Goal: Information Seeking & Learning: Find specific fact

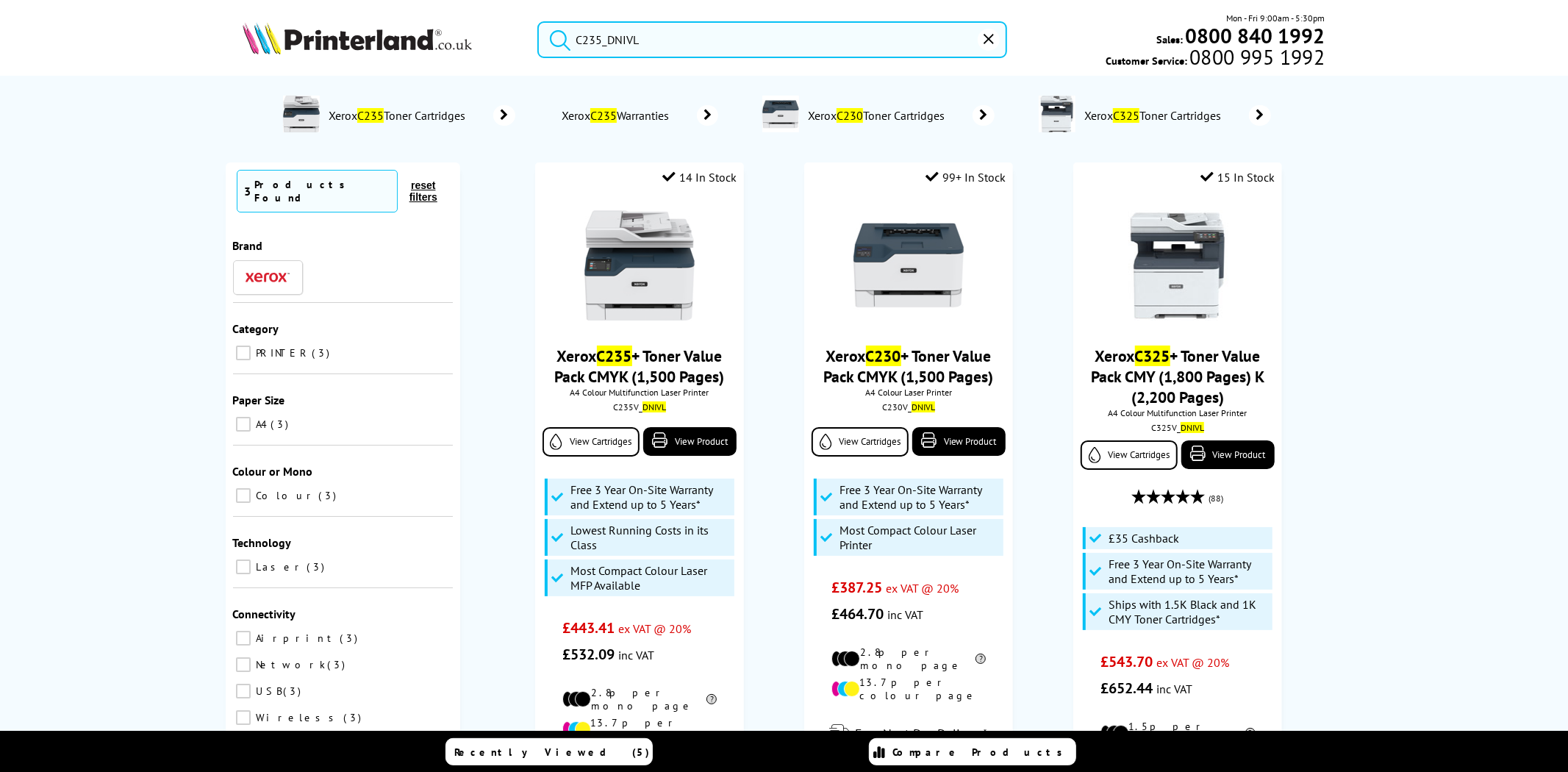
type input "C235_DNIVL"
drag, startPoint x: 720, startPoint y: 382, endPoint x: 513, endPoint y: 356, distance: 208.6
click at [513, 356] on ol "14 In Stock Xerox C235 + Toner Value Pack CMYK (1,500 Pages) A4 Colour Multifun…" at bounding box center [909, 552] width 868 height 779
copy link "Xerox C235 + Toner Value Pack CMYK (1,500 Pages)"
click at [420, 47] on img at bounding box center [357, 39] width 229 height 33
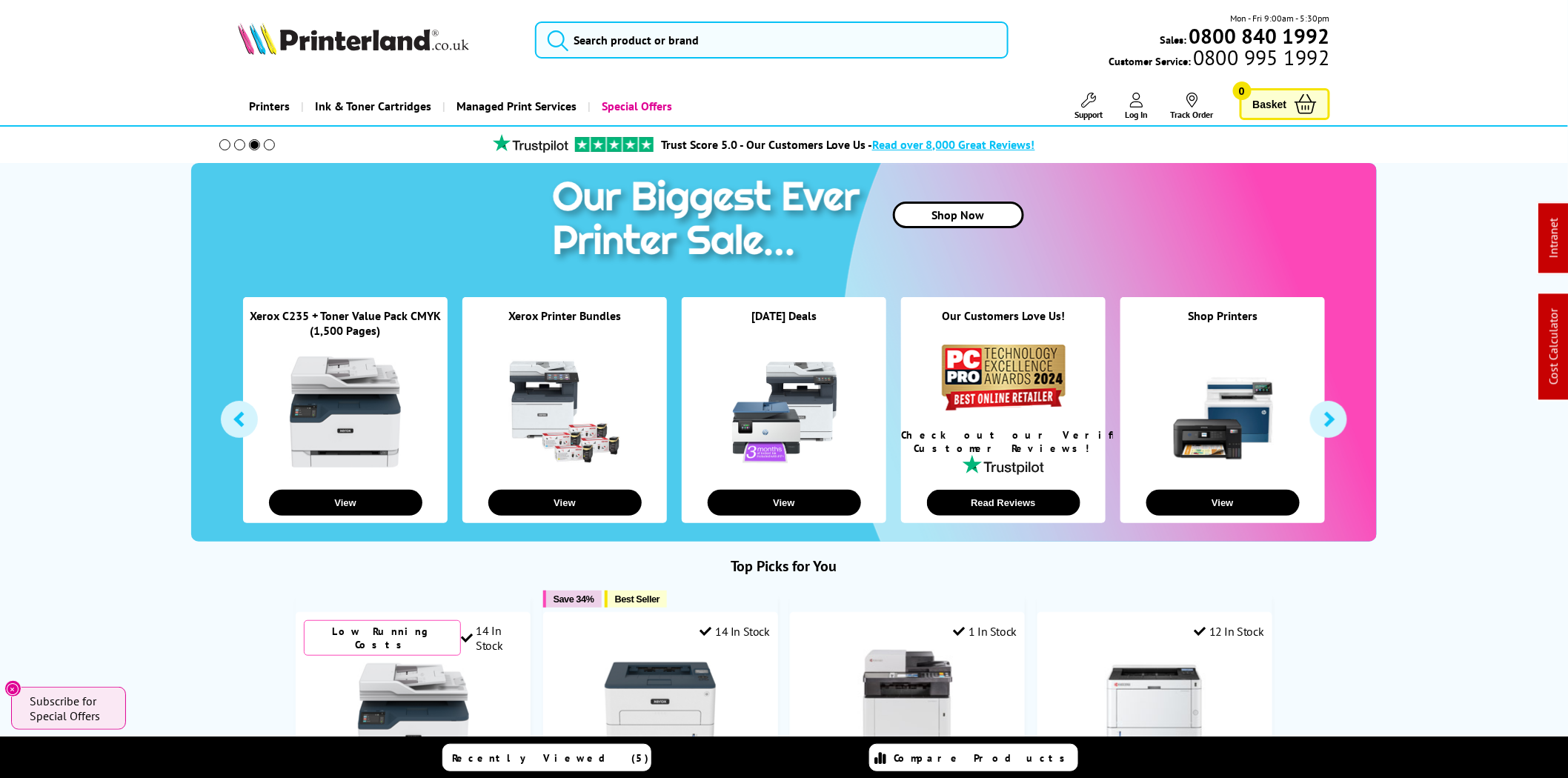
click at [364, 41] on img at bounding box center [354, 39] width 231 height 33
click at [401, 45] on img at bounding box center [354, 39] width 231 height 33
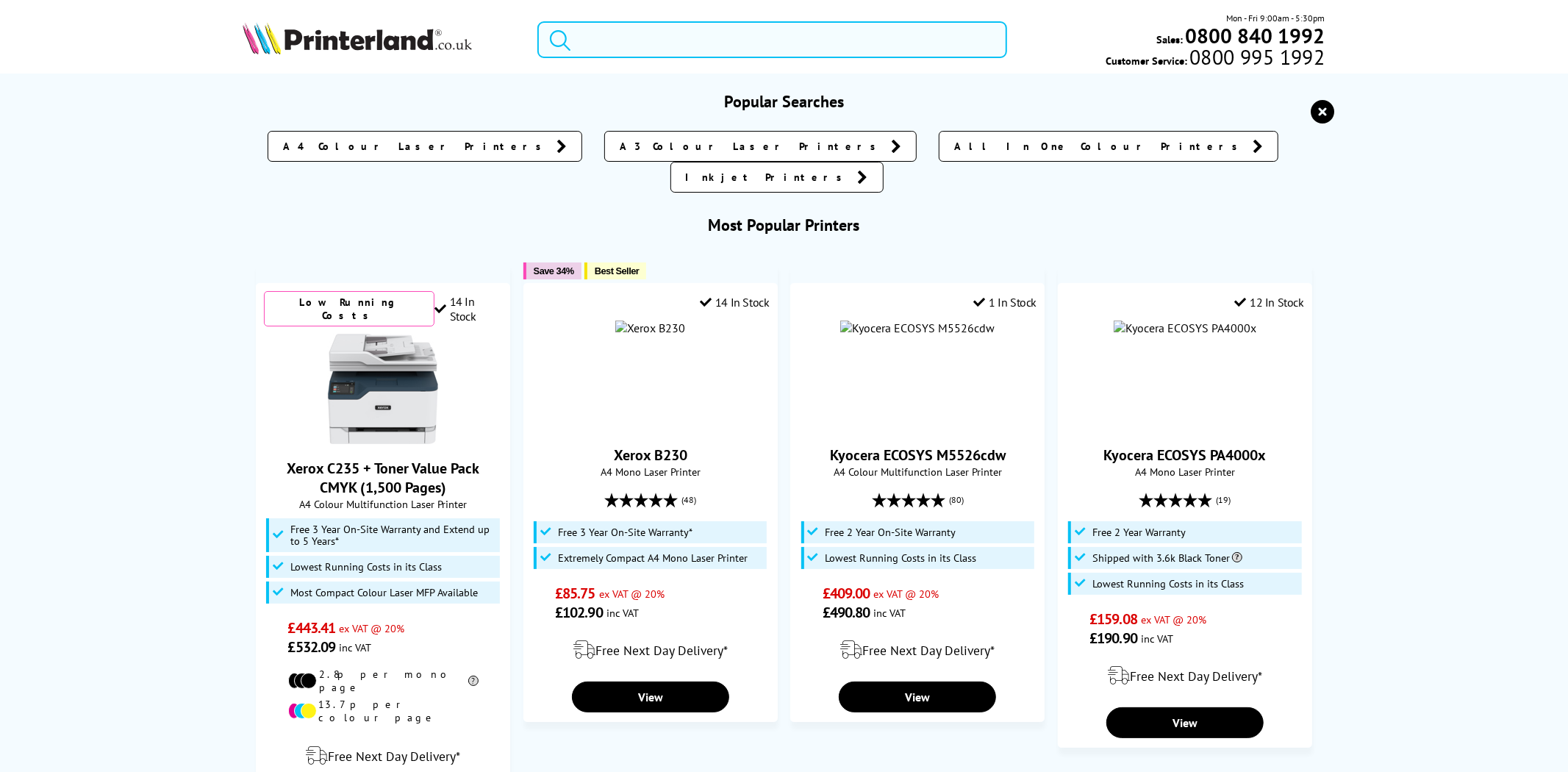
click at [736, 45] on input "search" at bounding box center [772, 39] width 470 height 37
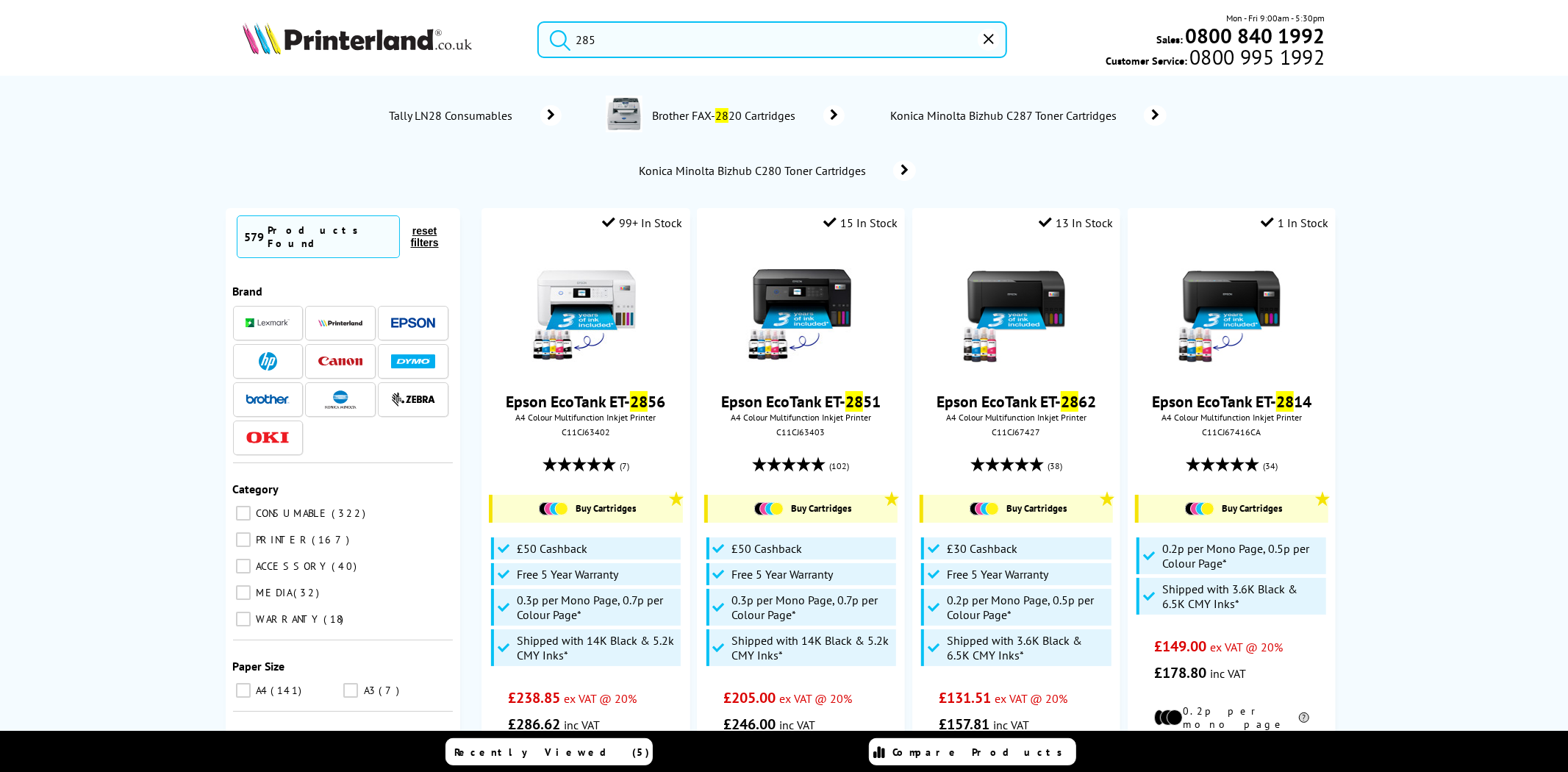
type input "285"
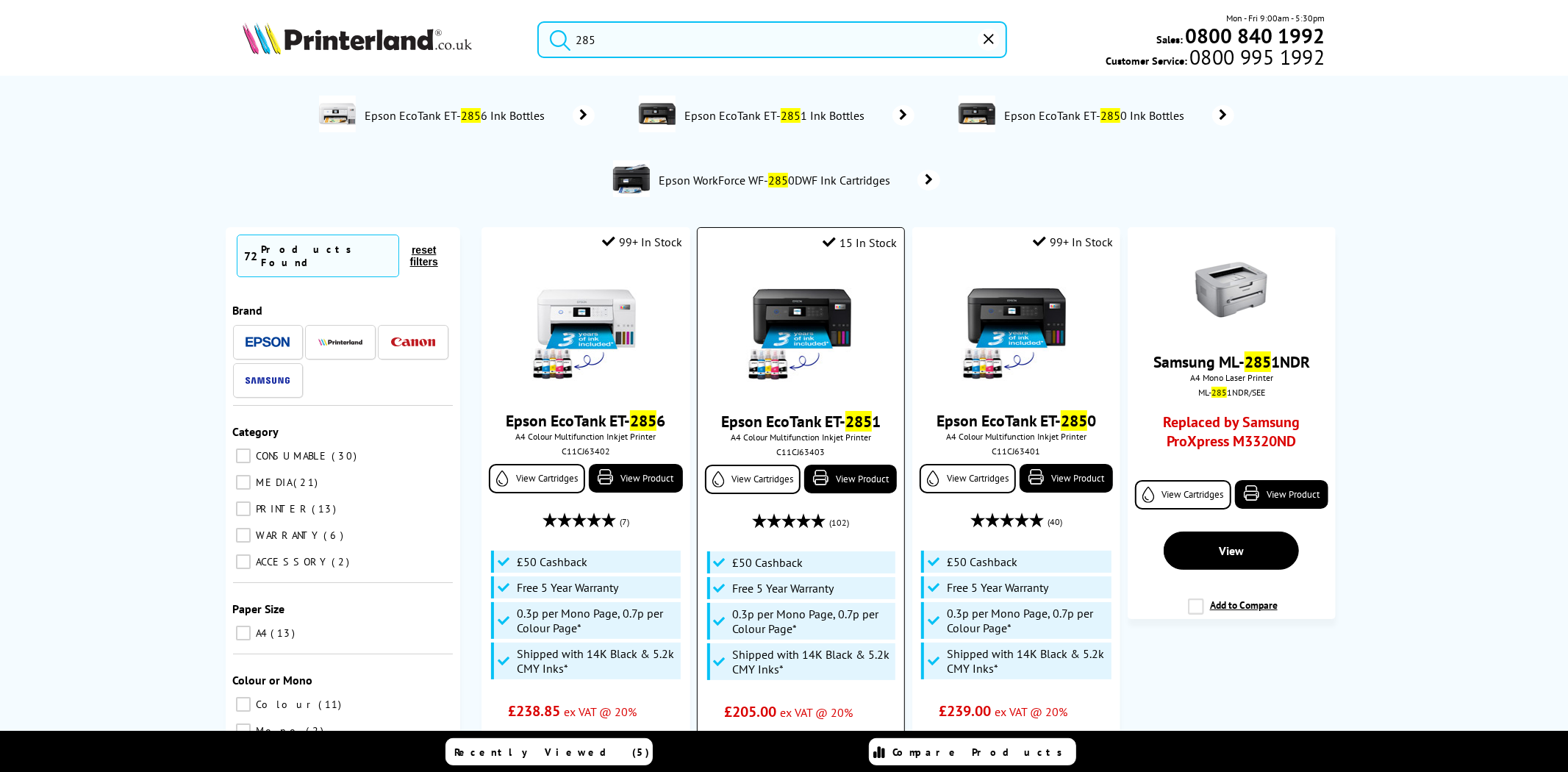
click at [785, 451] on div "C11CJ63403" at bounding box center [801, 451] width 185 height 11
copy div "C11CJ63403"
click at [804, 331] on img at bounding box center [801, 330] width 110 height 110
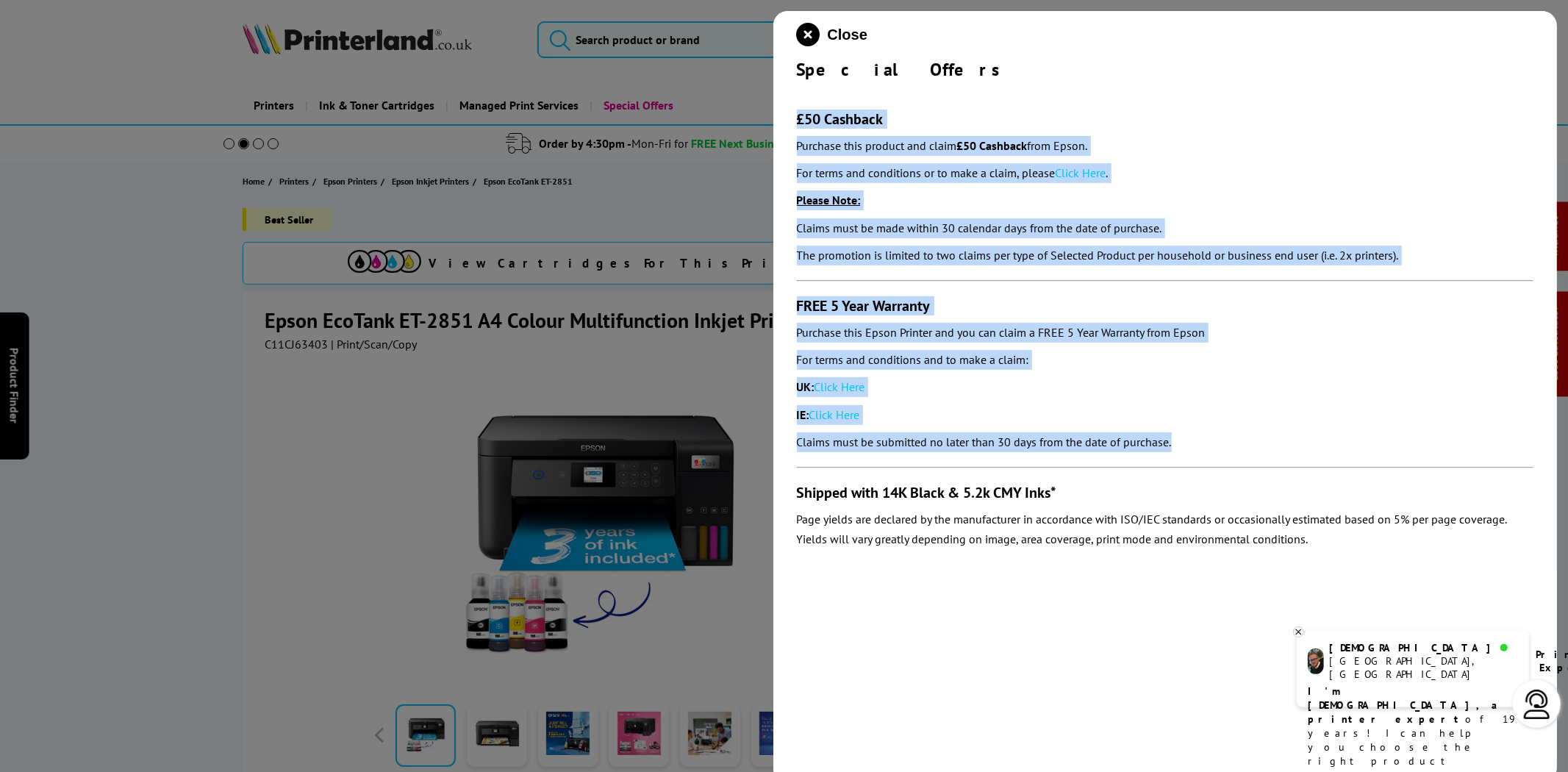
drag, startPoint x: 1206, startPoint y: 438, endPoint x: 790, endPoint y: 123, distance: 521.8
click at [790, 123] on div "Close Special Offers £50 Cashback Purchase this product and claim £50 Cashback …" at bounding box center [1165, 397] width 784 height 772
copy section "£50 Cashback Purchase this product and claim £50 Cashback from Epson. For terms…"
click at [1081, 177] on link "Click Here" at bounding box center [1080, 172] width 50 height 15
click at [856, 387] on link "Click Here" at bounding box center [839, 386] width 50 height 15
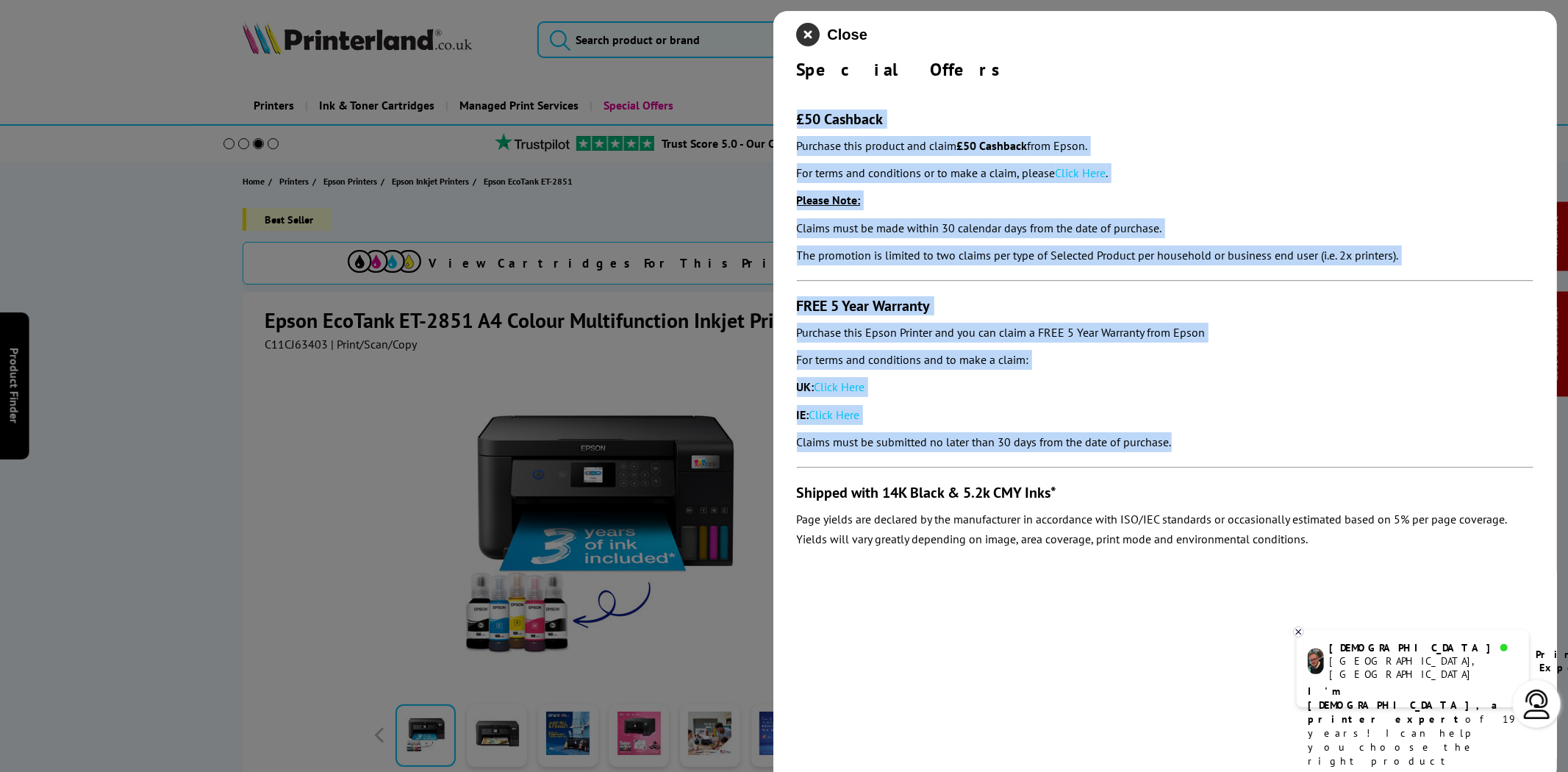
click at [806, 27] on icon "close modal" at bounding box center [808, 34] width 23 height 23
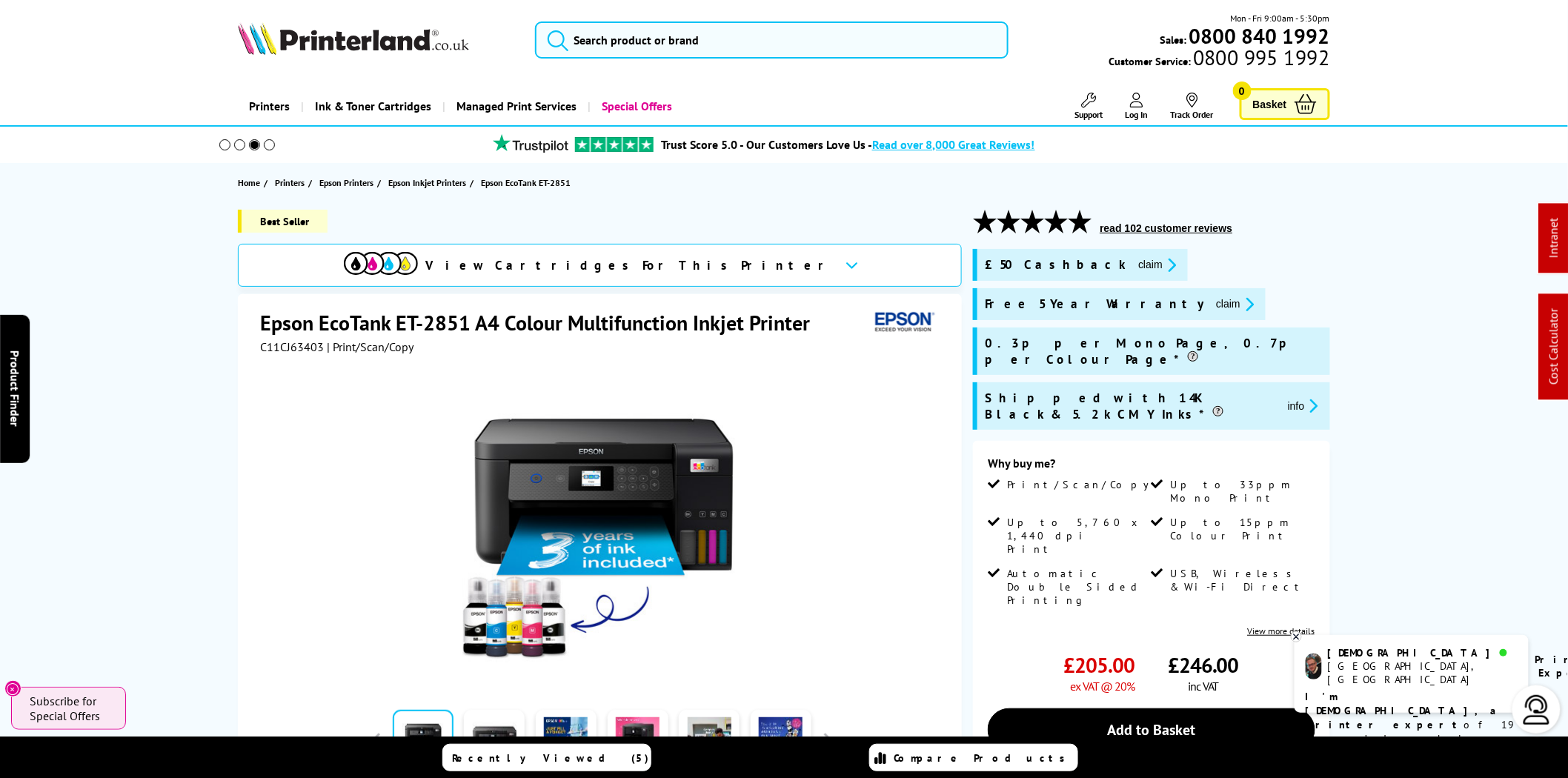
click at [350, 35] on img at bounding box center [354, 39] width 231 height 33
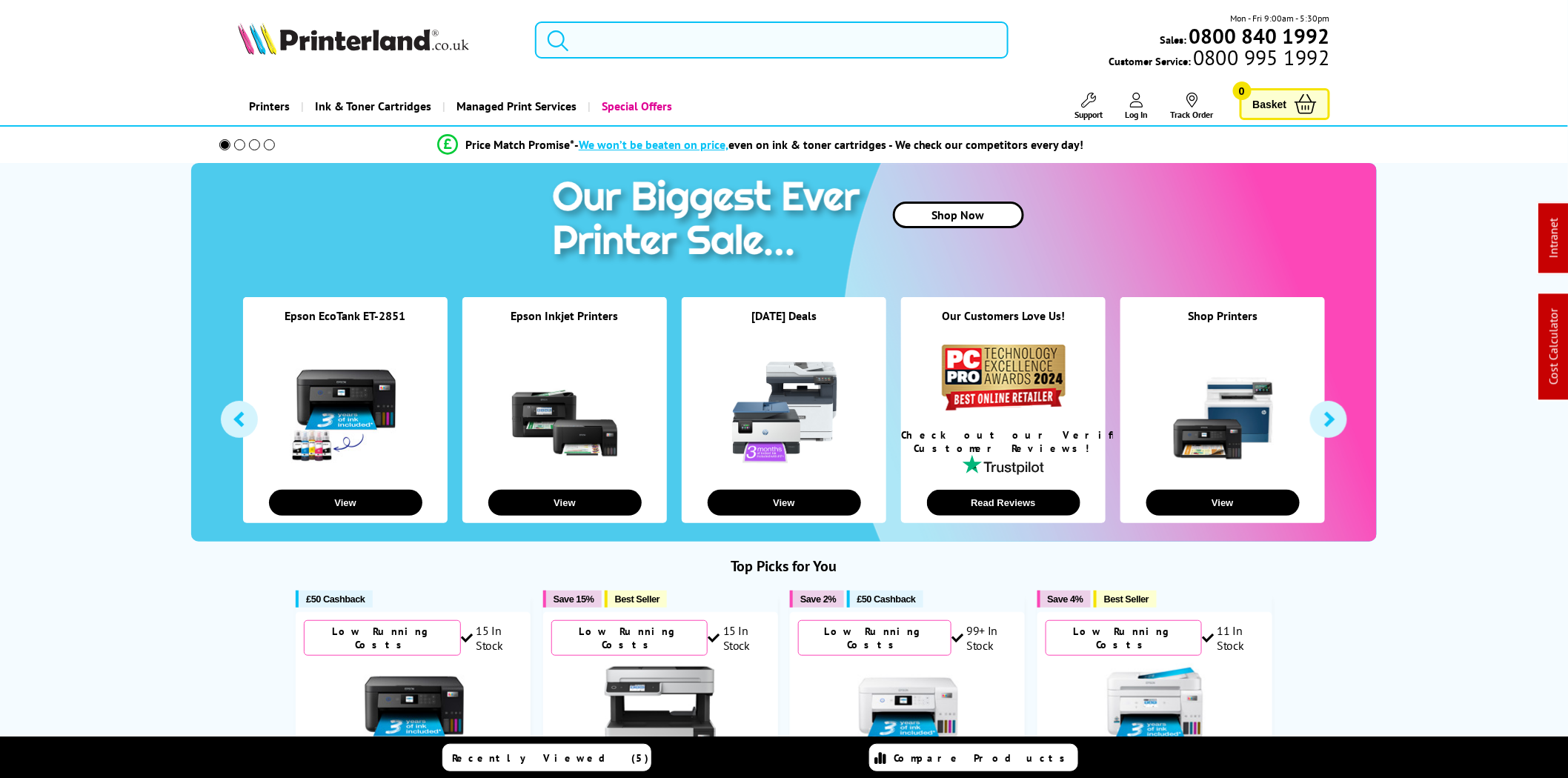
click at [652, 38] on input "search" at bounding box center [771, 40] width 474 height 37
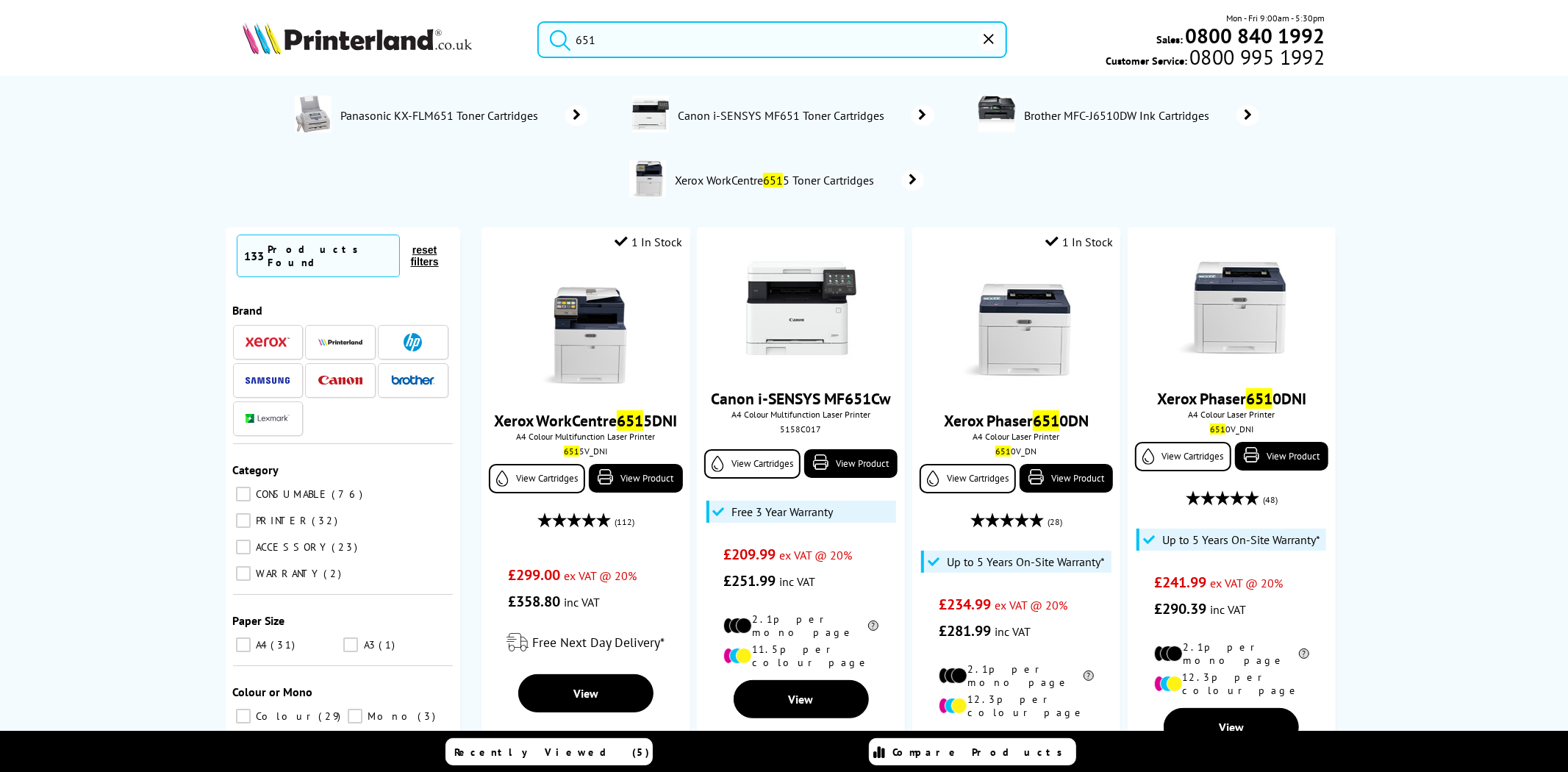
type input "651"
drag, startPoint x: 684, startPoint y: 43, endPoint x: 512, endPoint y: 41, distance: 172.0
click at [512, 41] on div "651 Mon - Fri 9:00am - 5:30pm Sales: 0800 840 1992 Customer Service: 0800 995 1…" at bounding box center [784, 44] width 1176 height 65
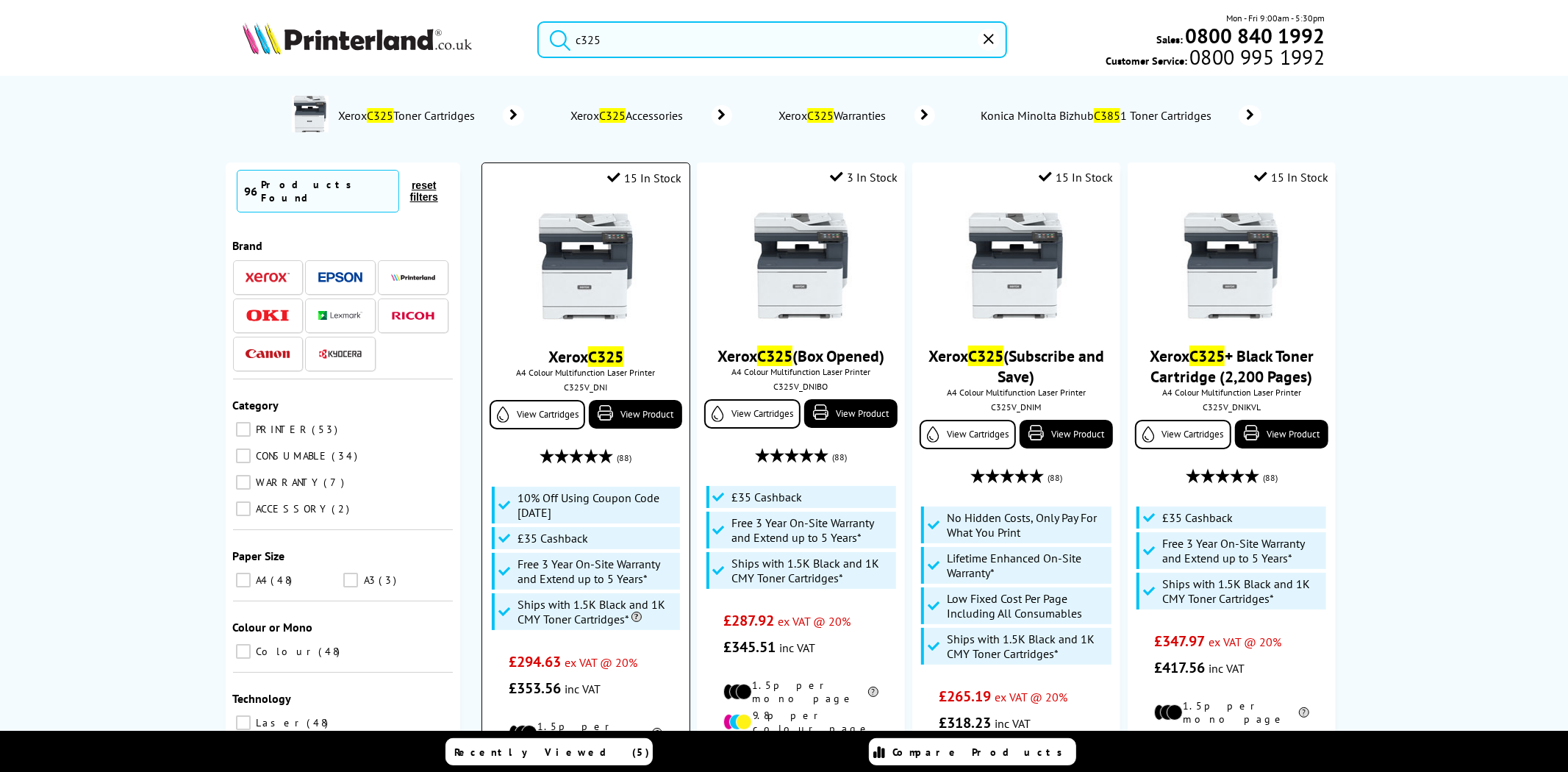
type input "c325"
click at [563, 247] on img at bounding box center [585, 265] width 110 height 110
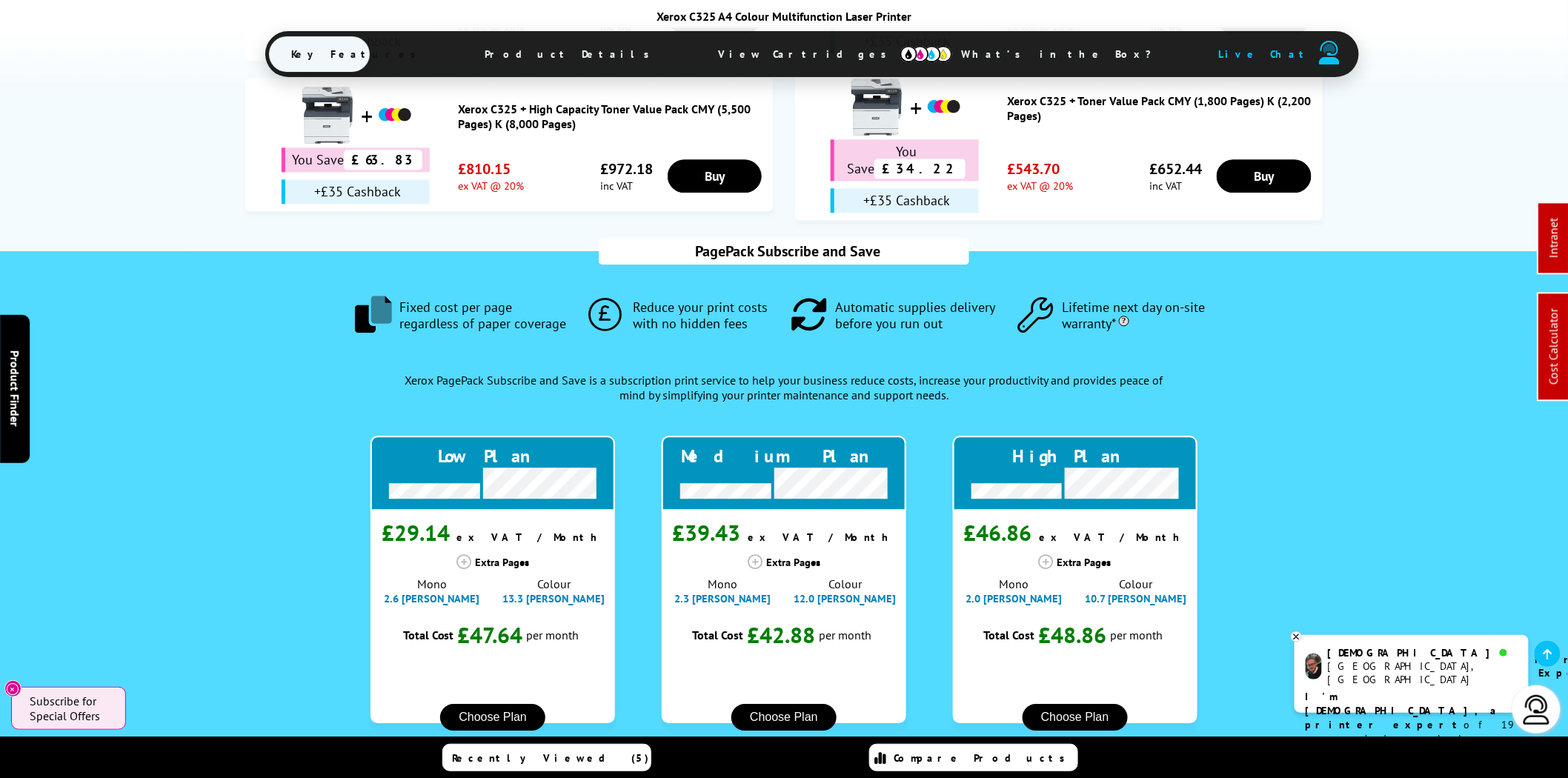
scroll to position [1358, 0]
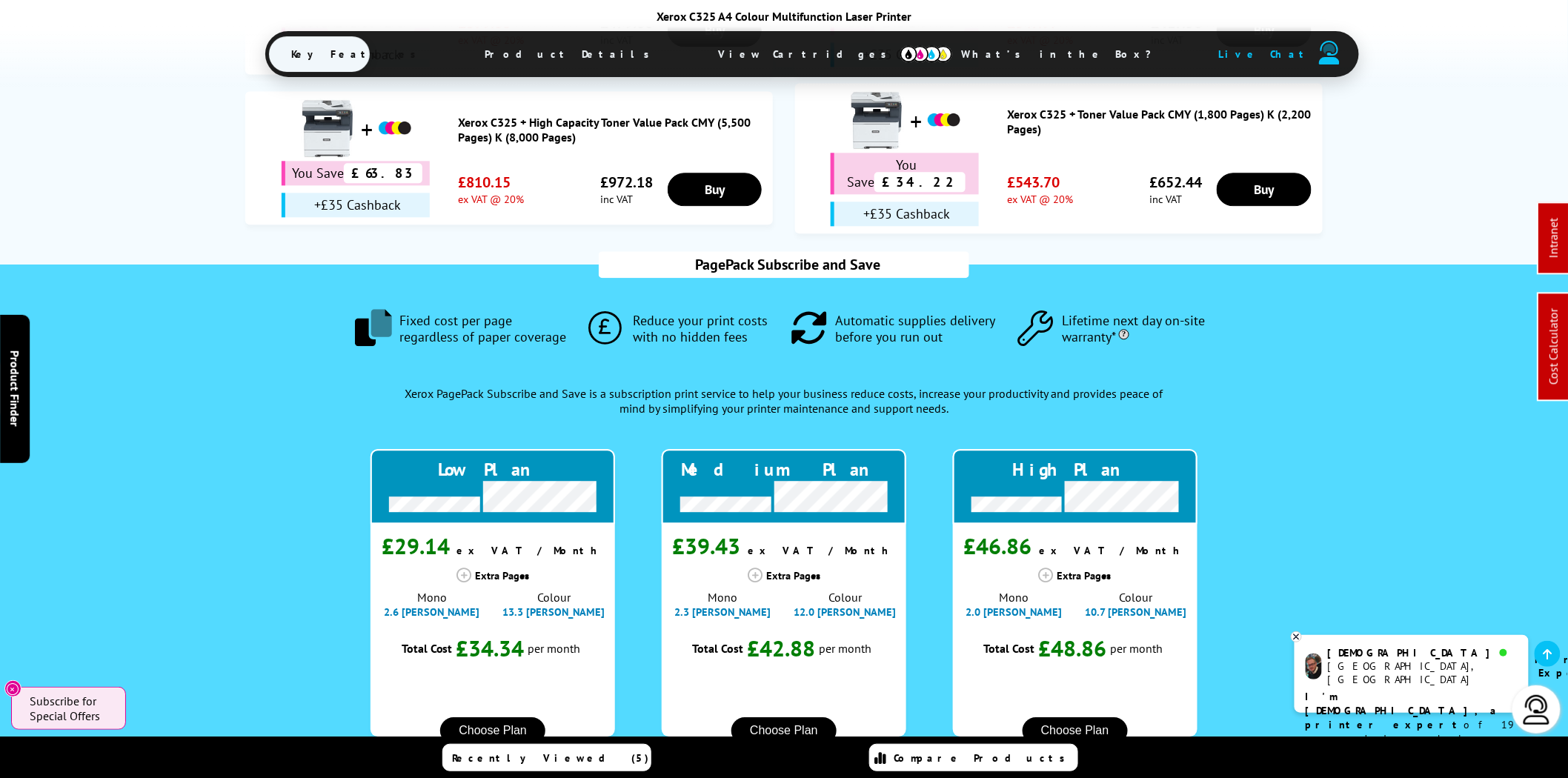
drag, startPoint x: 354, startPoint y: 710, endPoint x: 283, endPoint y: 710, distance: 71.0
type input "0"
drag, startPoint x: 854, startPoint y: 708, endPoint x: 761, endPoint y: 708, distance: 93.0
type input "0"
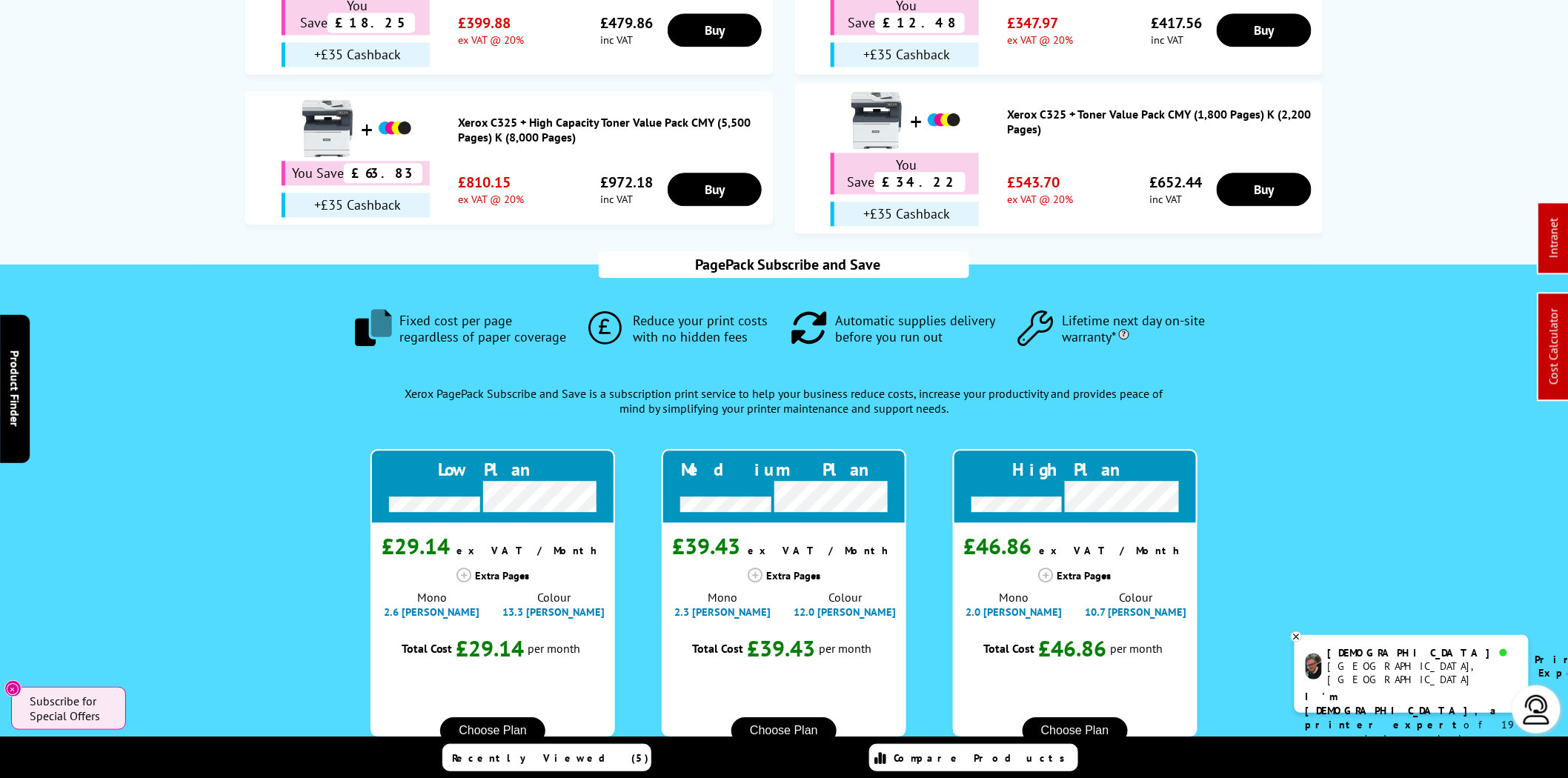
scroll to position [0, 0]
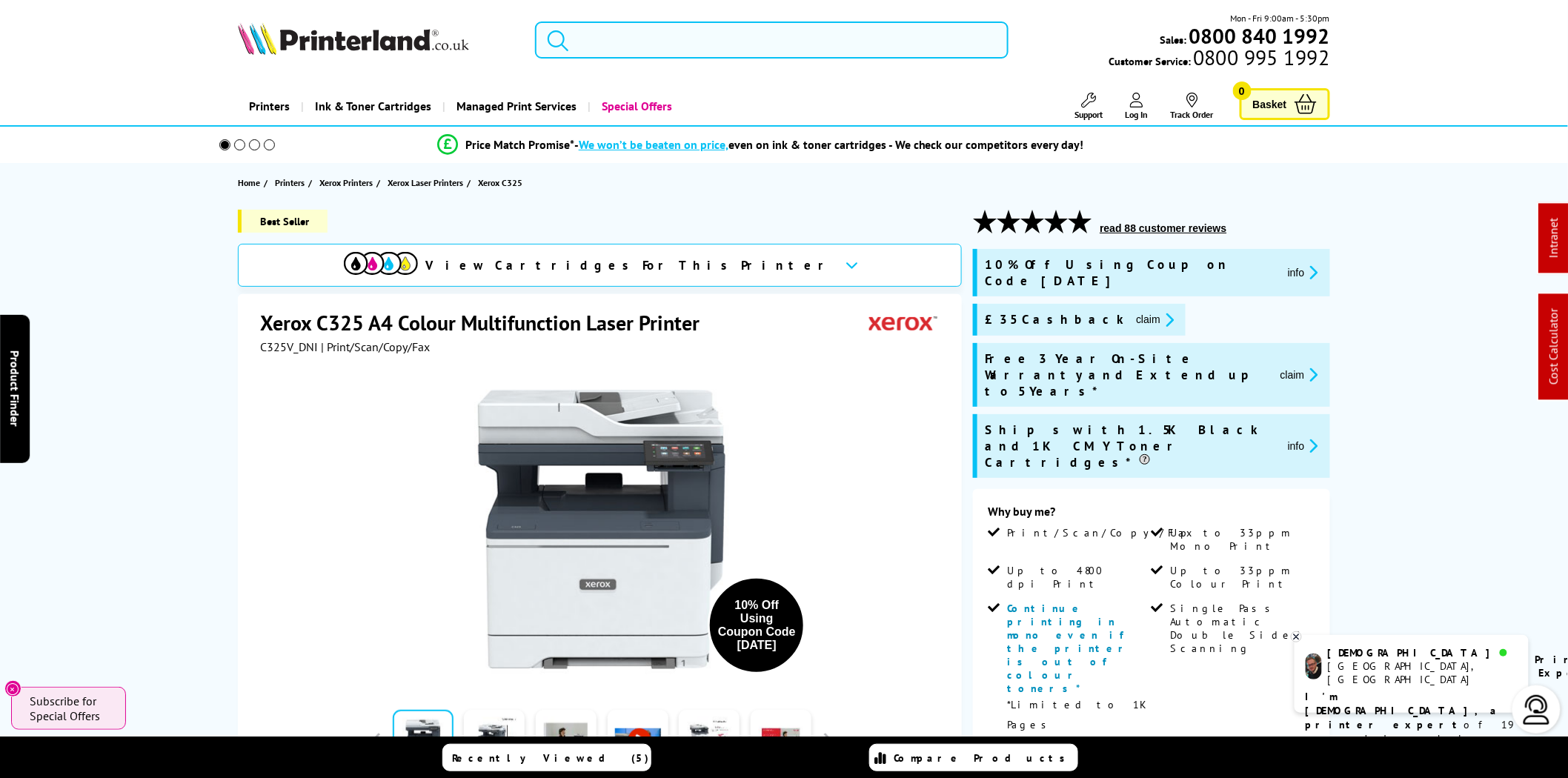
click at [828, 50] on input "search" at bounding box center [771, 40] width 474 height 37
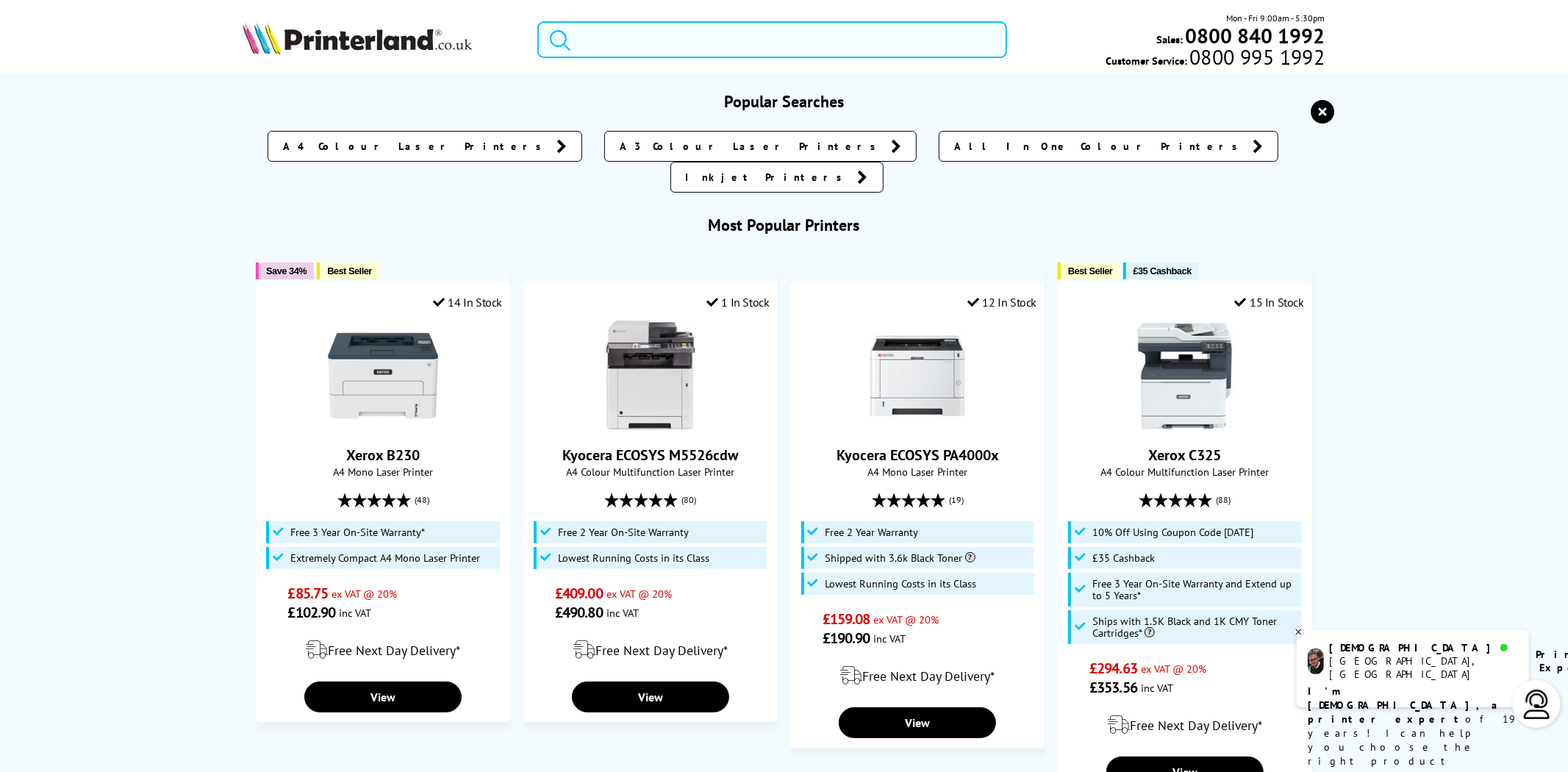
click at [644, 41] on input "search" at bounding box center [772, 39] width 470 height 37
click at [613, 62] on div "Mon - Fri 9:00am - 5:30pm Sales: 0800 840 1992 Customer Service: 0800 995 1992" at bounding box center [784, 44] width 1176 height 65
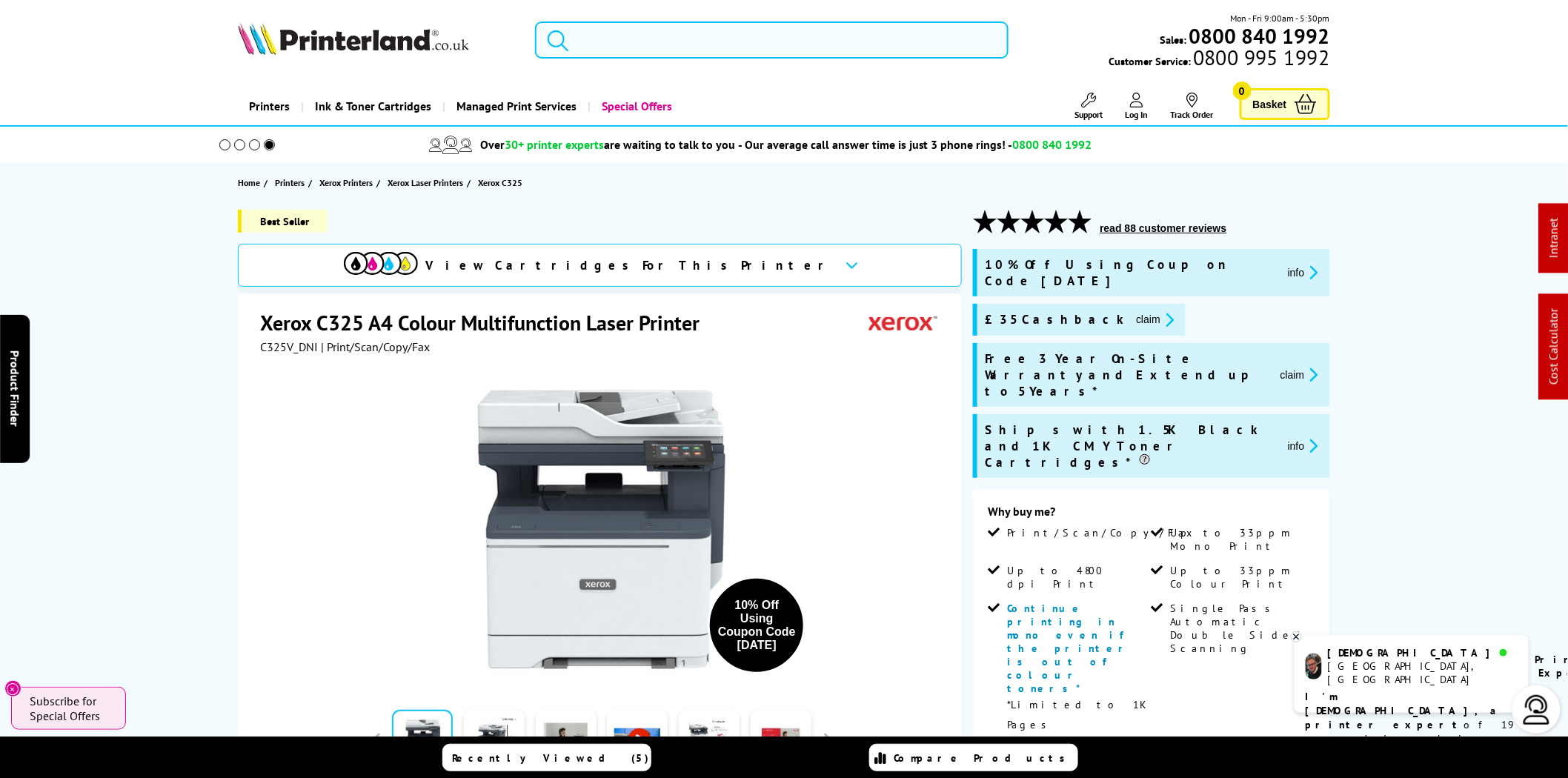
click at [625, 40] on input "search" at bounding box center [771, 40] width 474 height 37
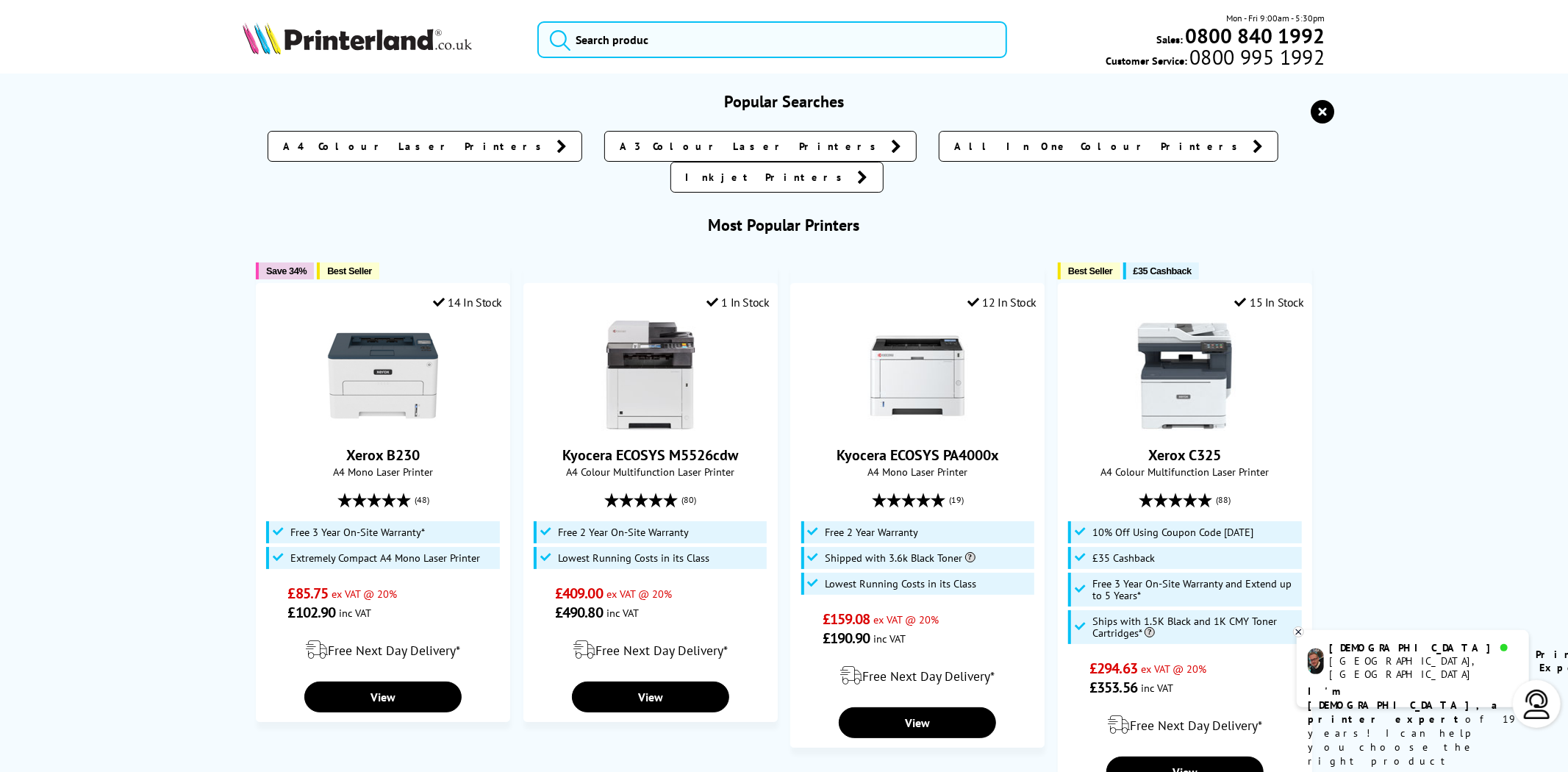
click at [357, 39] on img at bounding box center [357, 39] width 229 height 33
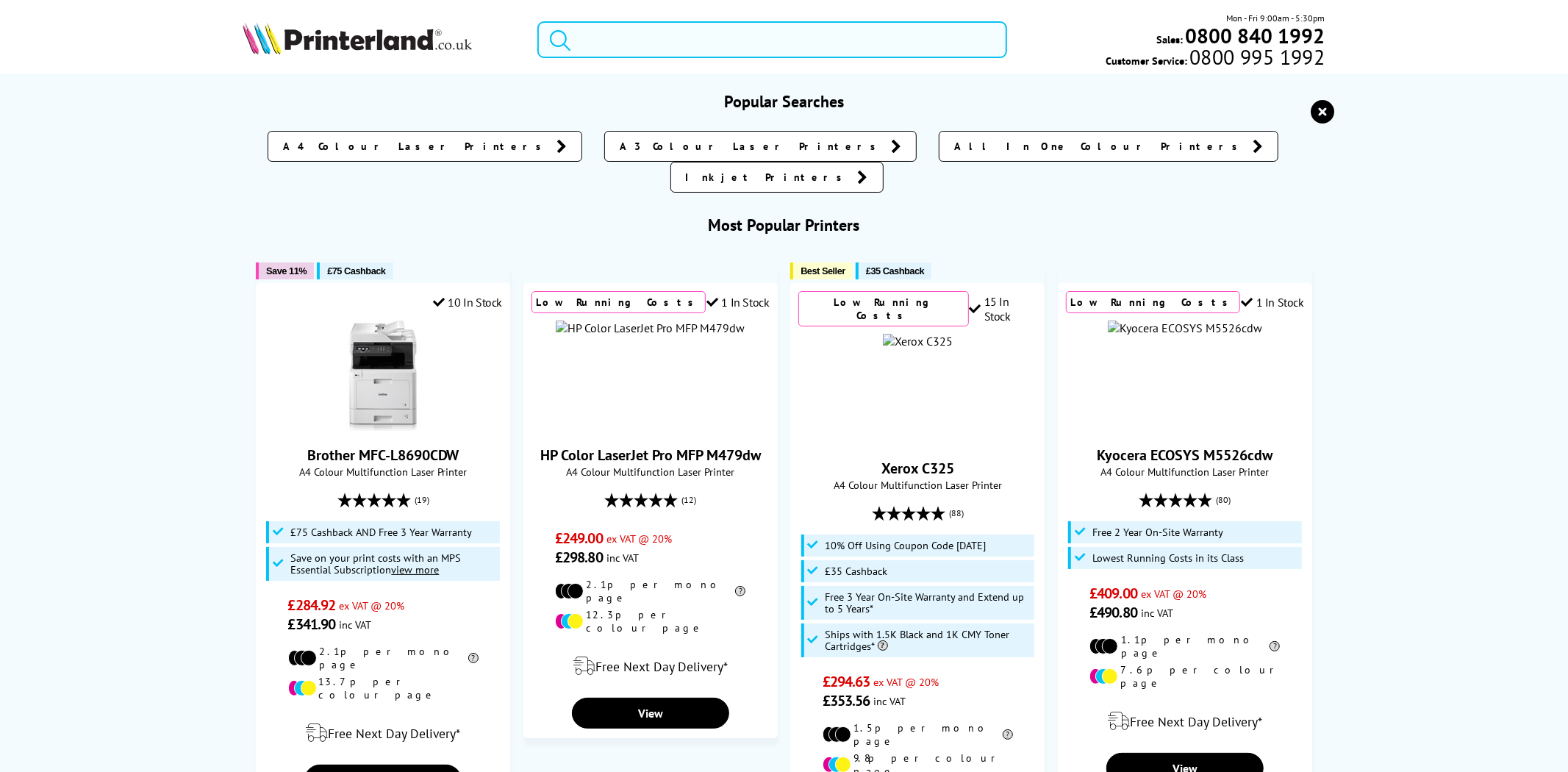
click at [799, 46] on input "search" at bounding box center [772, 39] width 470 height 37
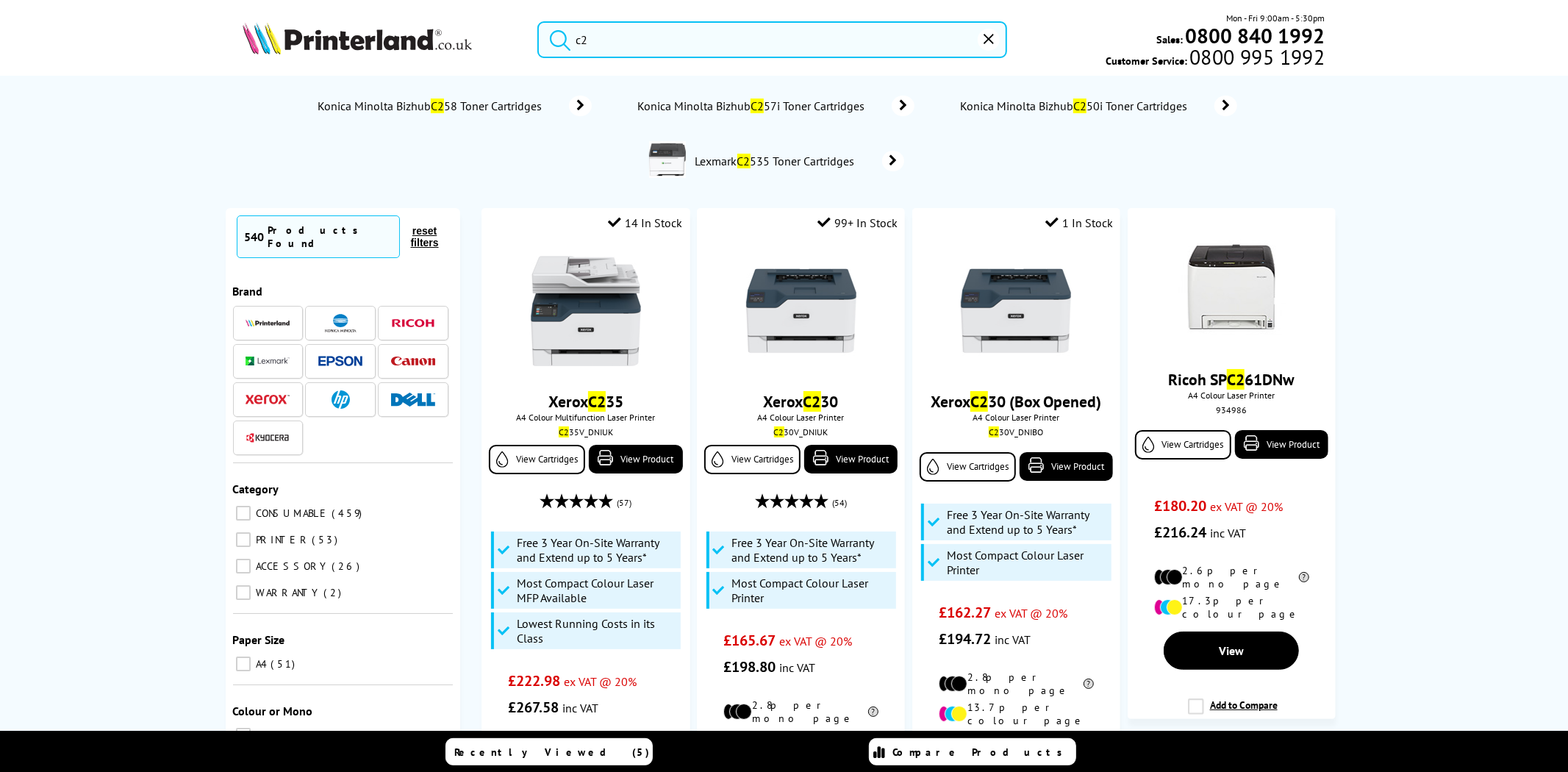
type input "c"
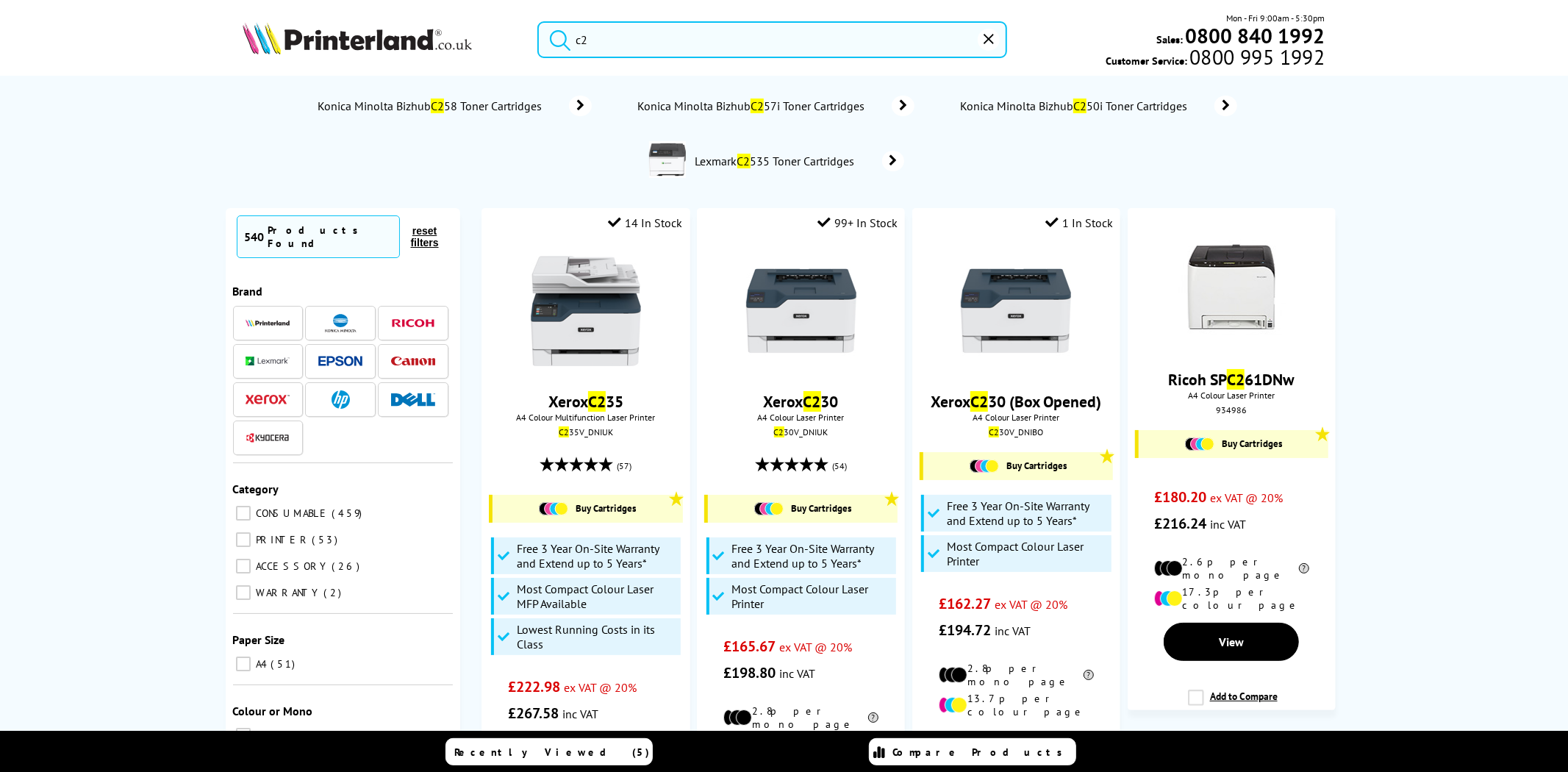
type input "c"
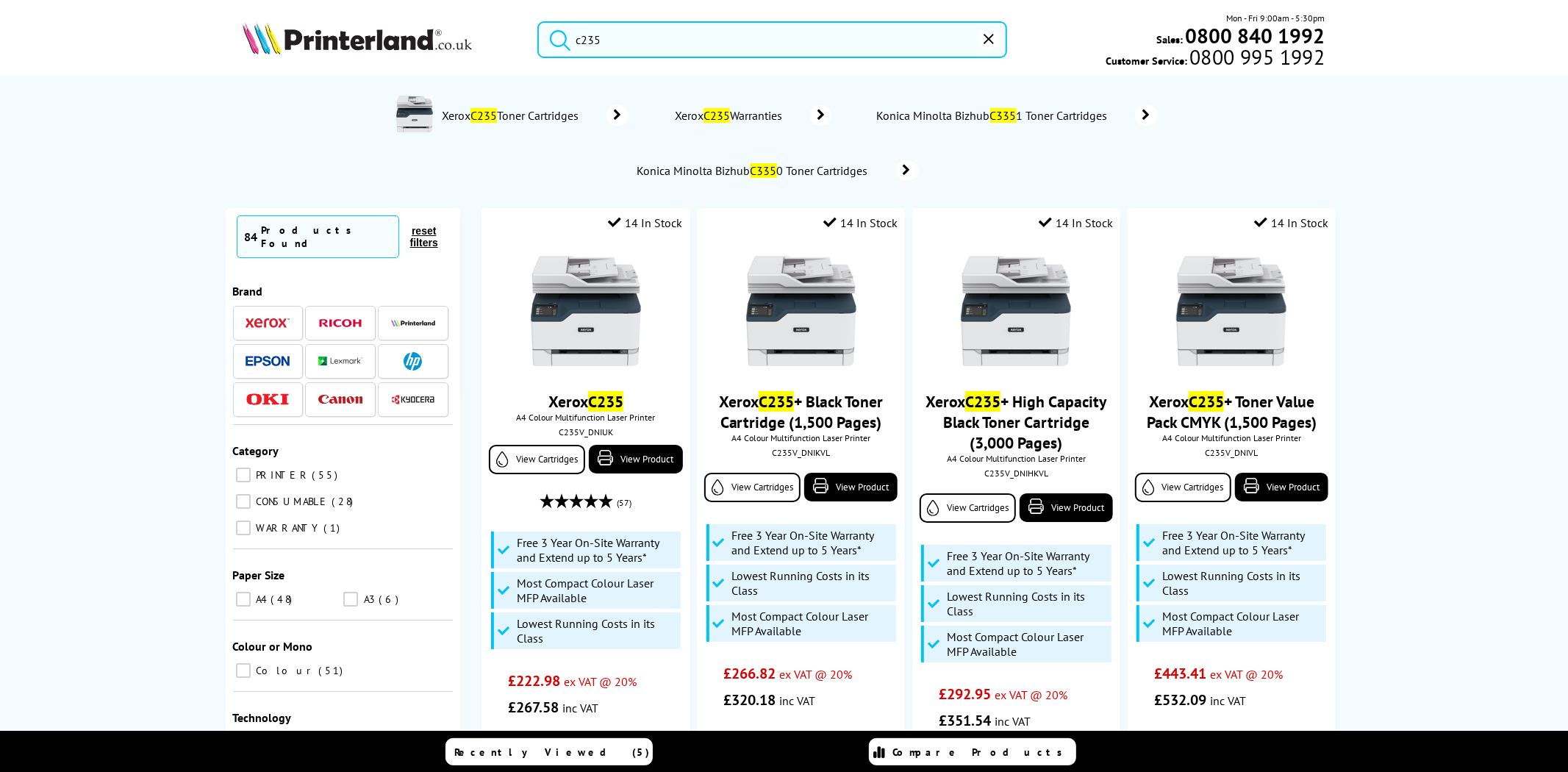
type input "c235"
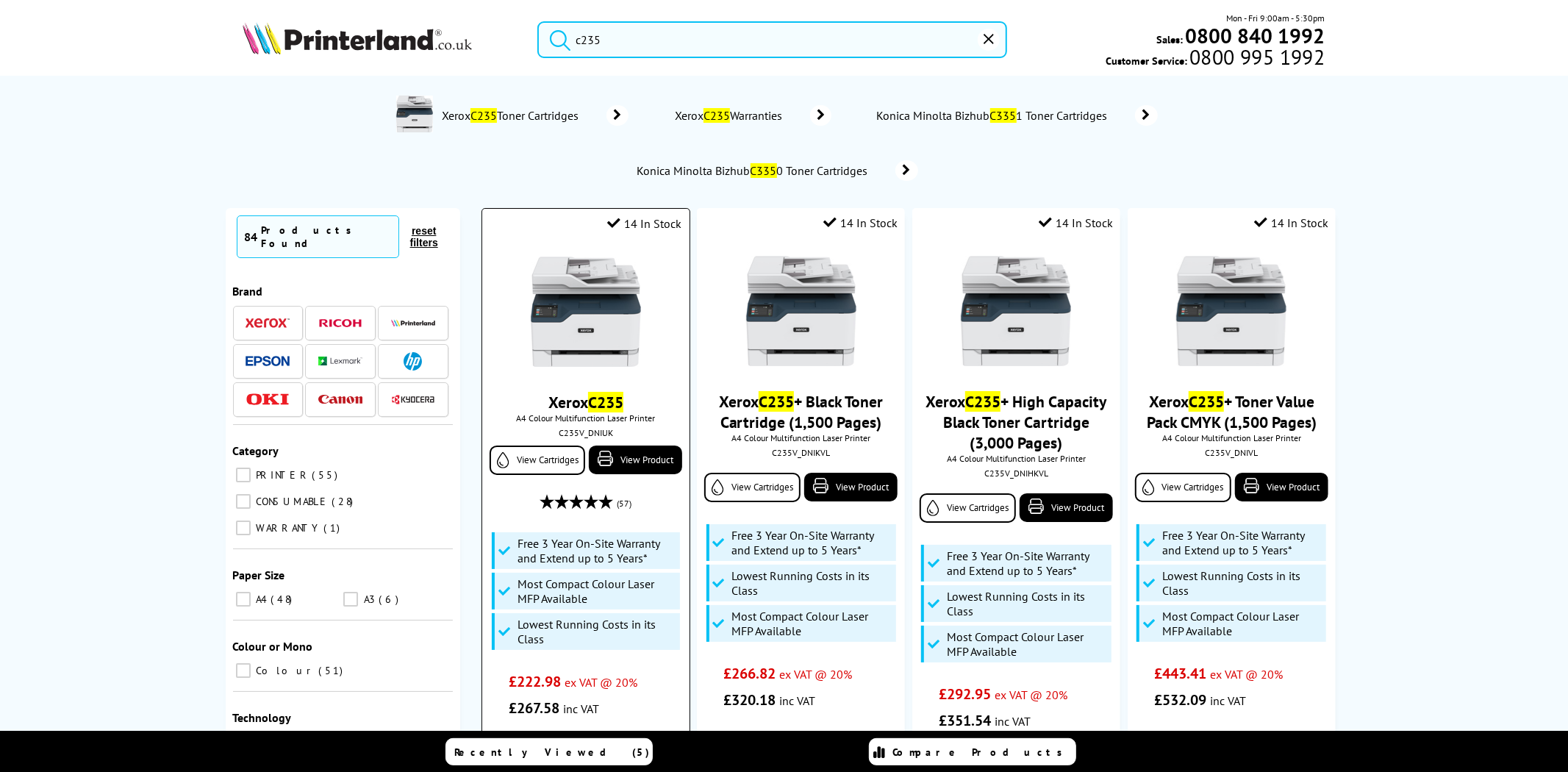
click at [604, 325] on img at bounding box center [585, 312] width 110 height 110
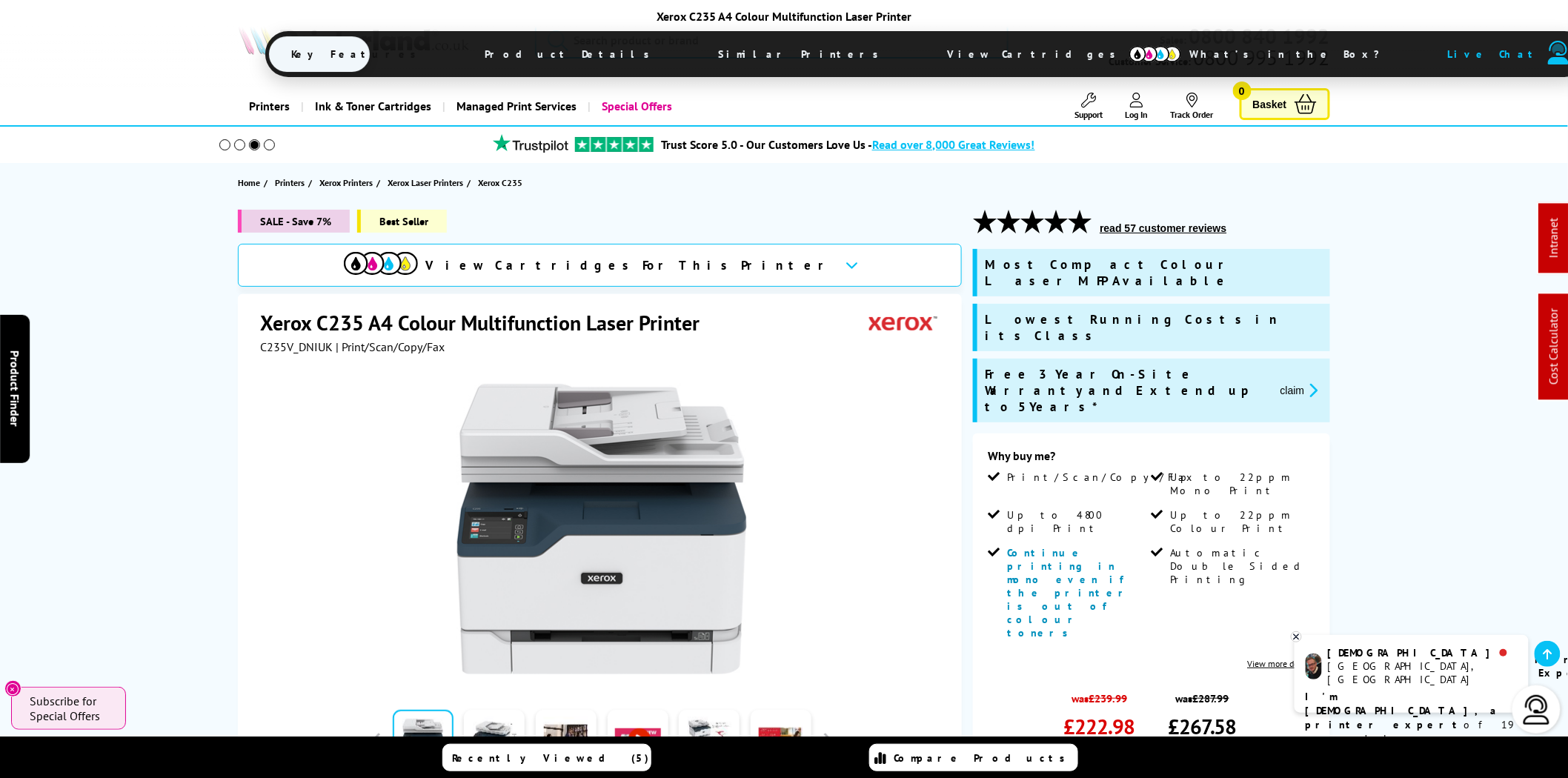
scroll to position [823, 0]
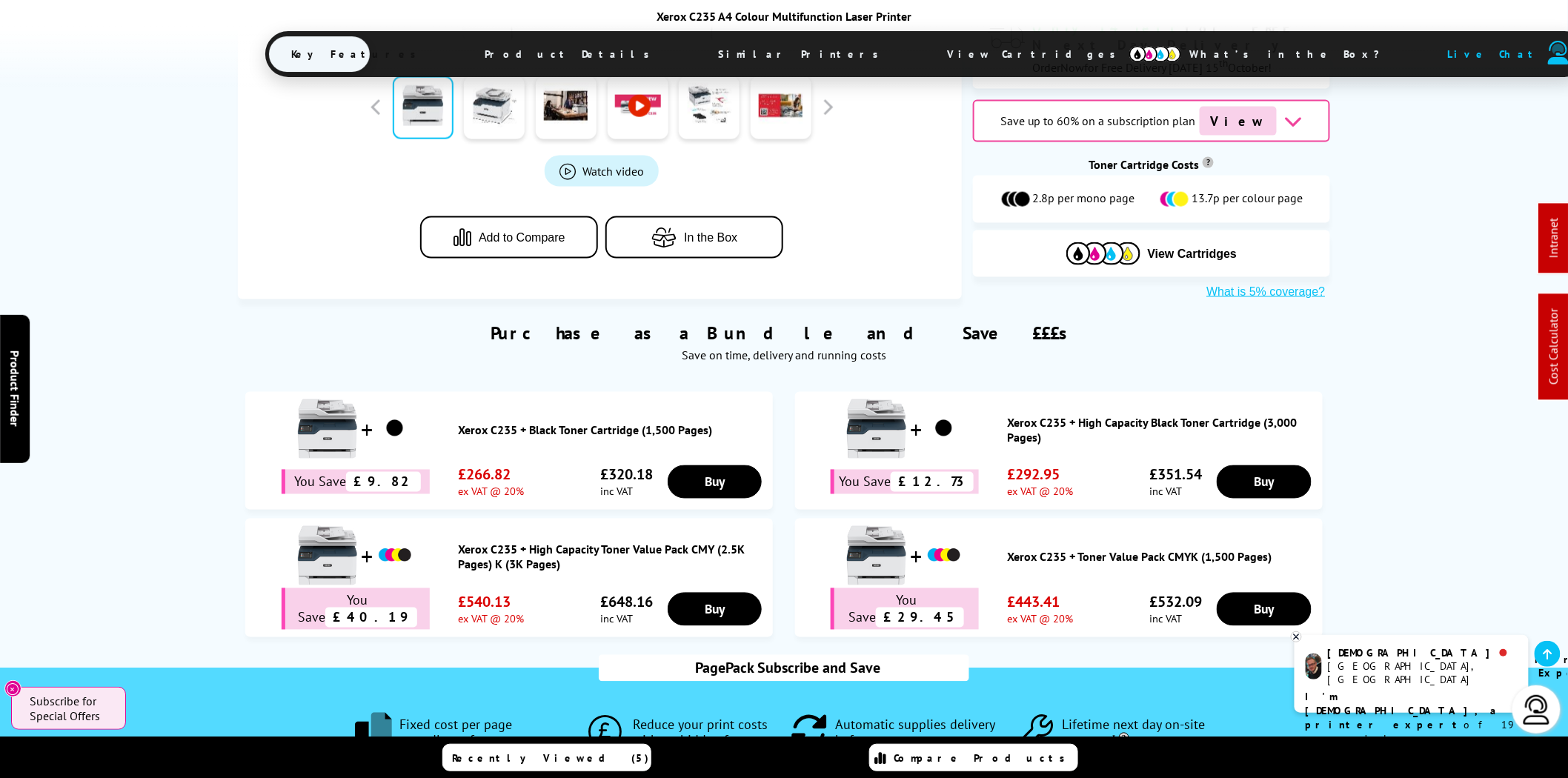
click at [1130, 55] on img at bounding box center [1156, 53] width 52 height 16
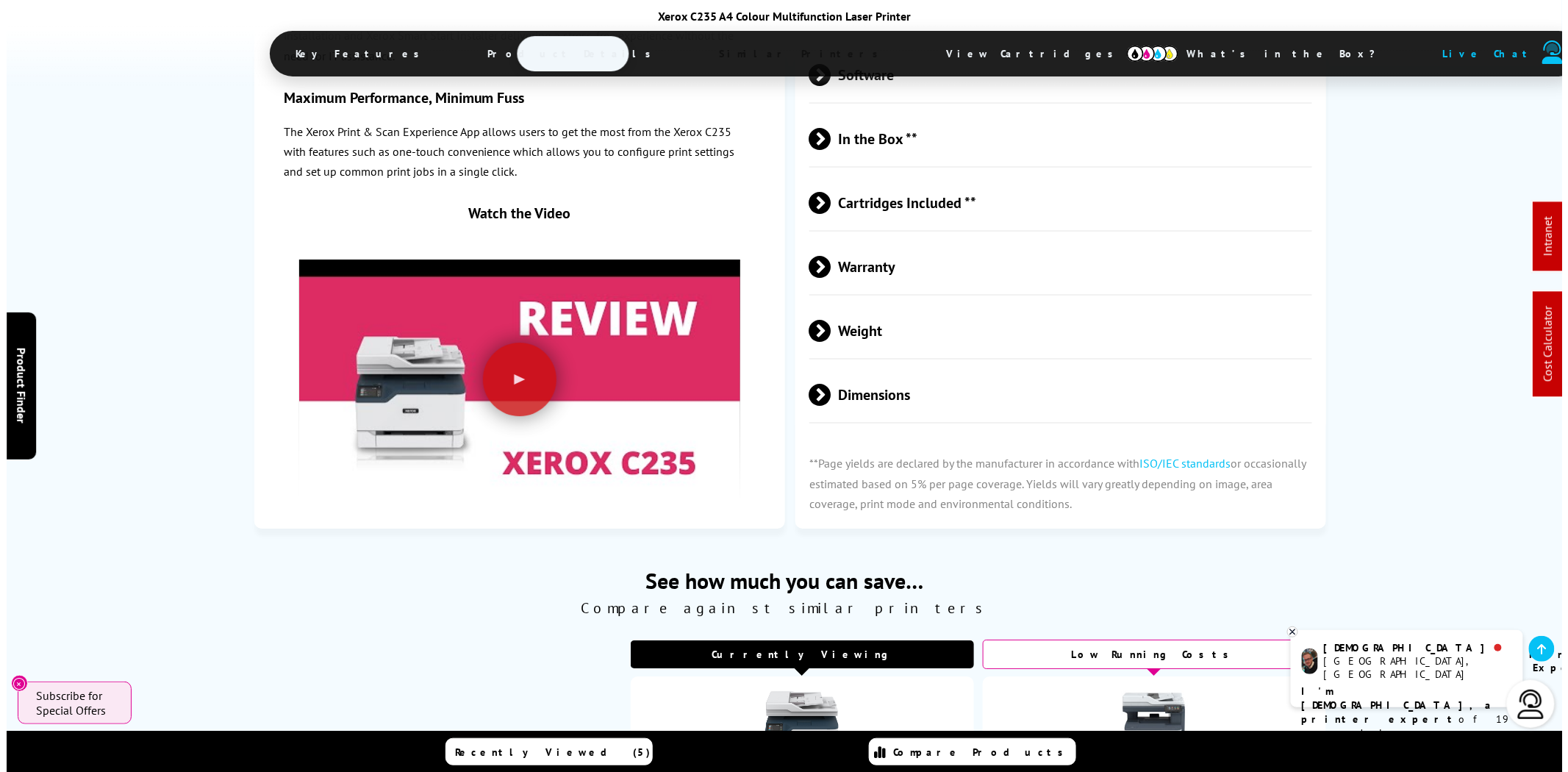
scroll to position [0, 0]
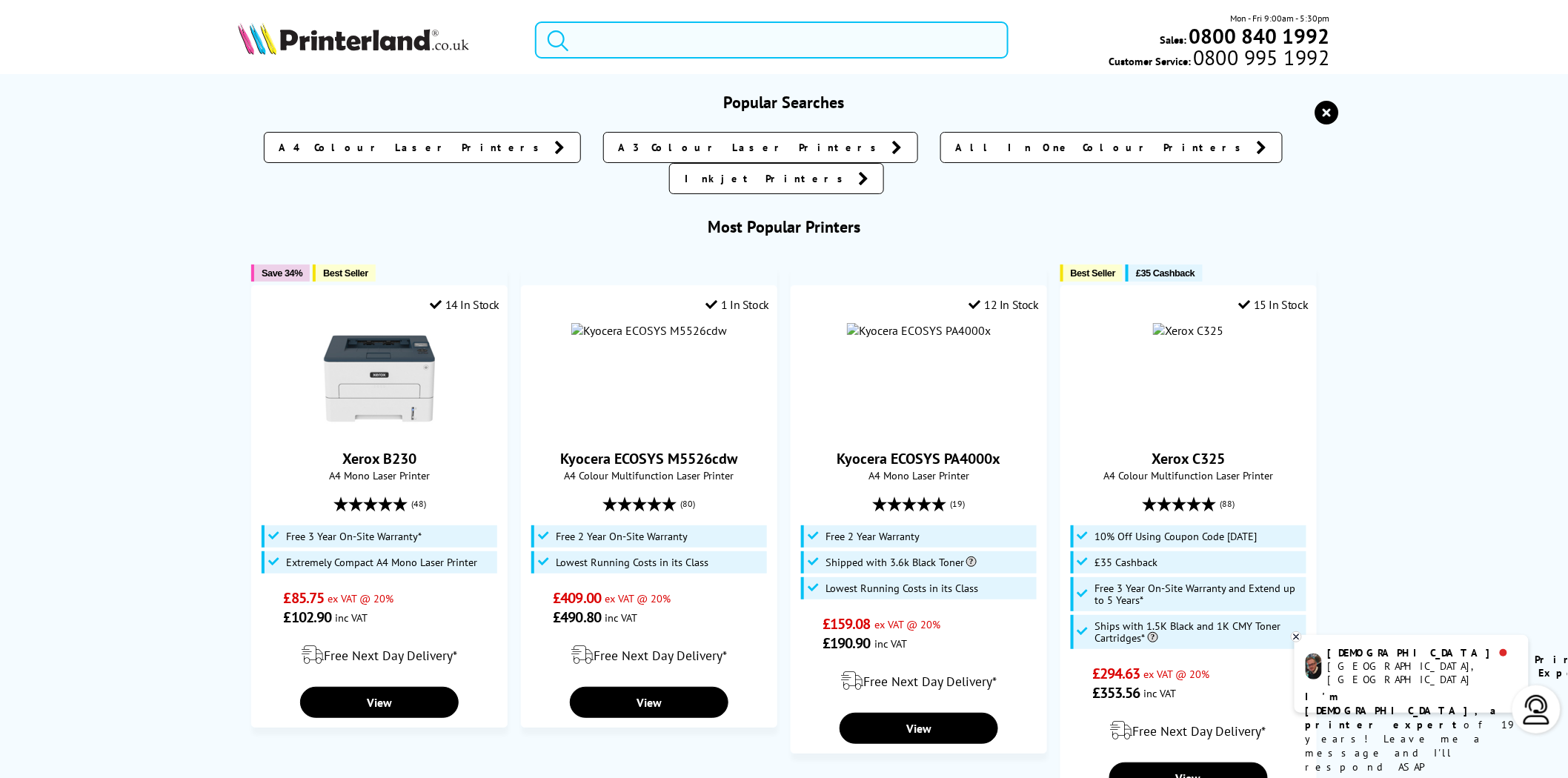
click at [693, 33] on input "search" at bounding box center [771, 40] width 474 height 37
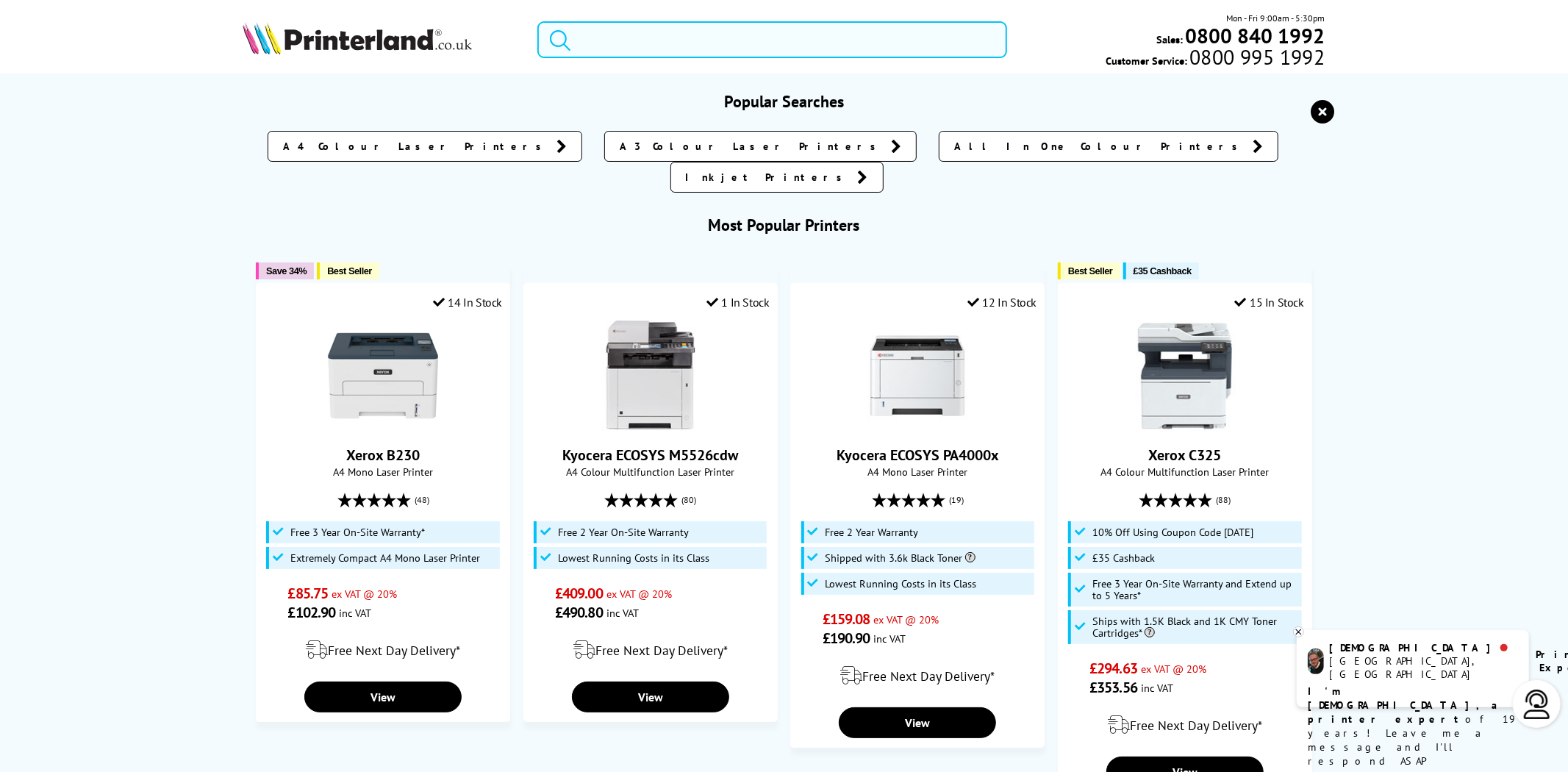
paste input "006R04356"
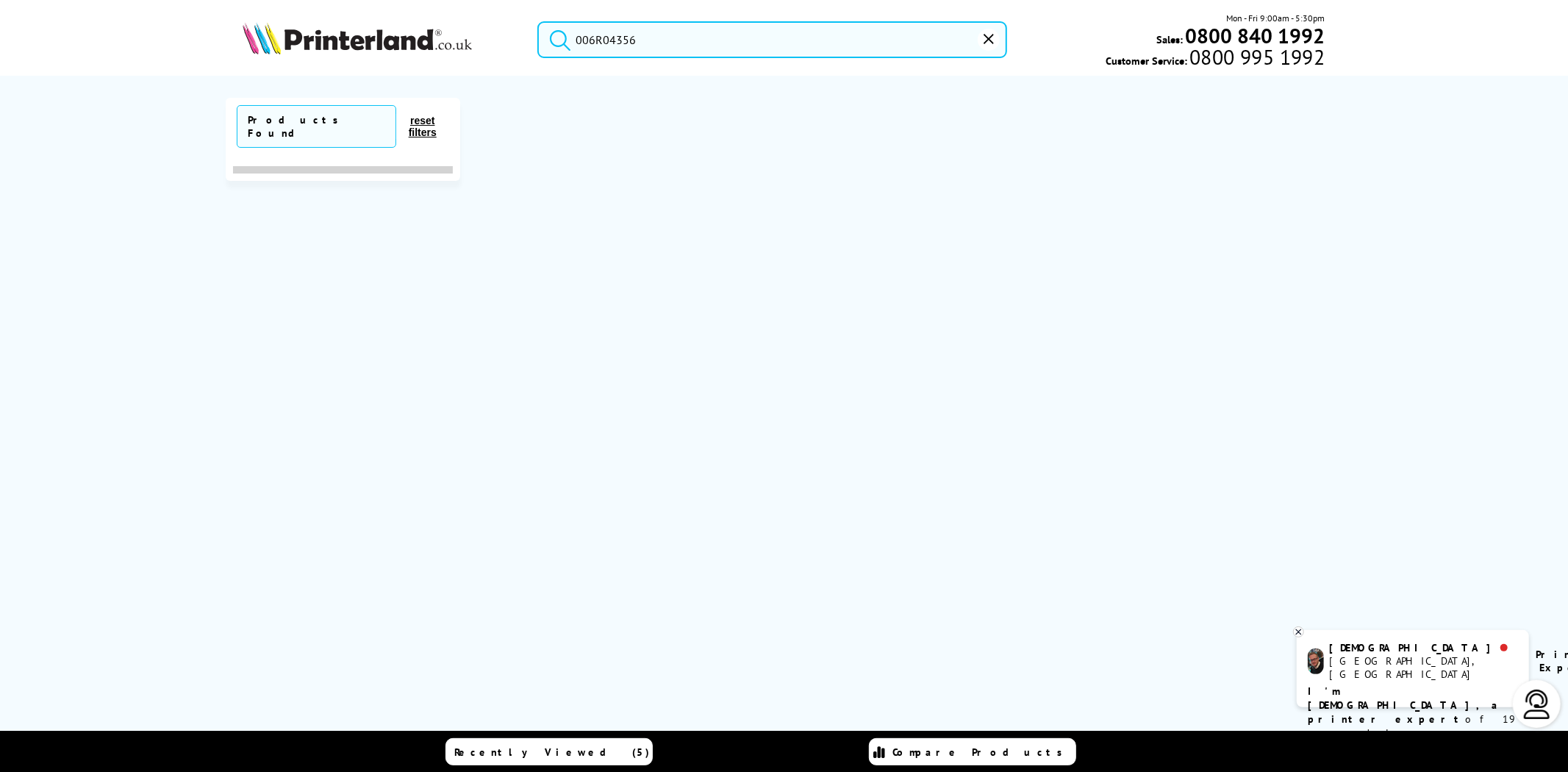
click at [538, 21] on button "submit" at bounding box center [556, 38] width 37 height 33
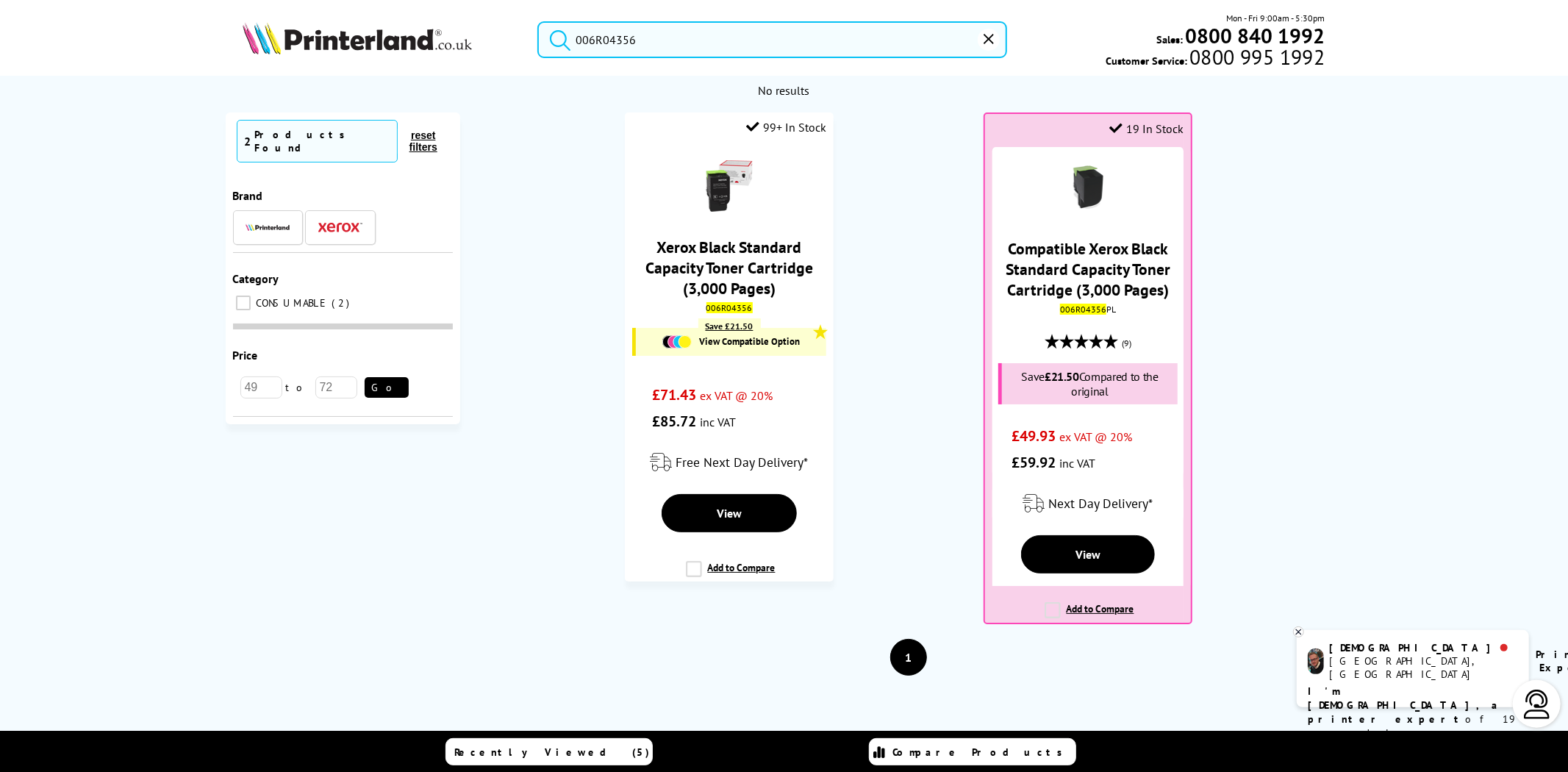
drag, startPoint x: 549, startPoint y: 45, endPoint x: 371, endPoint y: 45, distance: 178.0
click at [385, 45] on div "006R04356 Mon - Fri 9:00am - 5:30pm Sales: 0800 840 1992 Customer Service: 0800…" at bounding box center [784, 44] width 1176 height 65
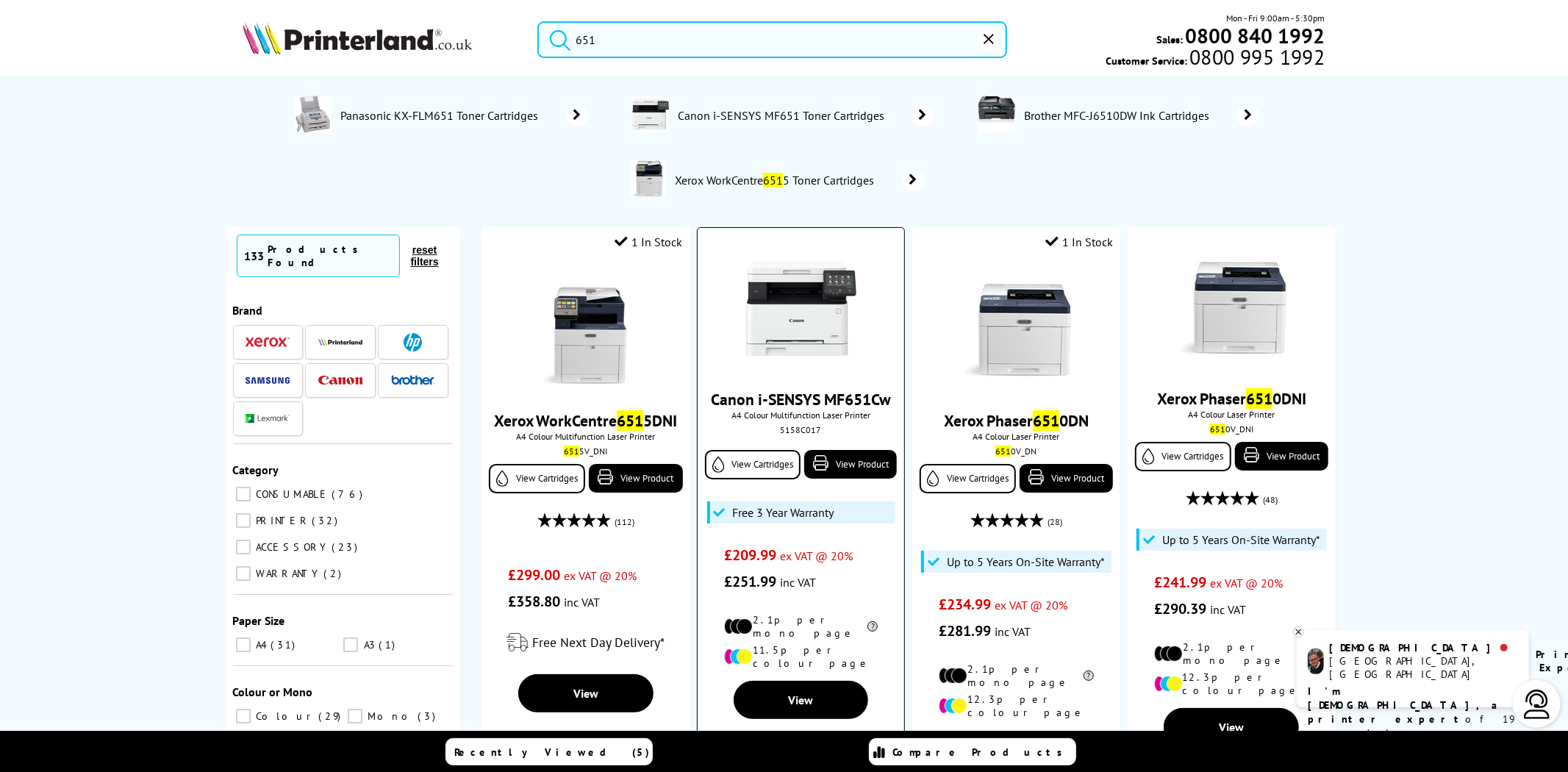
type input "651"
click at [809, 429] on div "5158C017" at bounding box center [801, 429] width 185 height 11
copy div "5158C017"
